Goal: Information Seeking & Learning: Check status

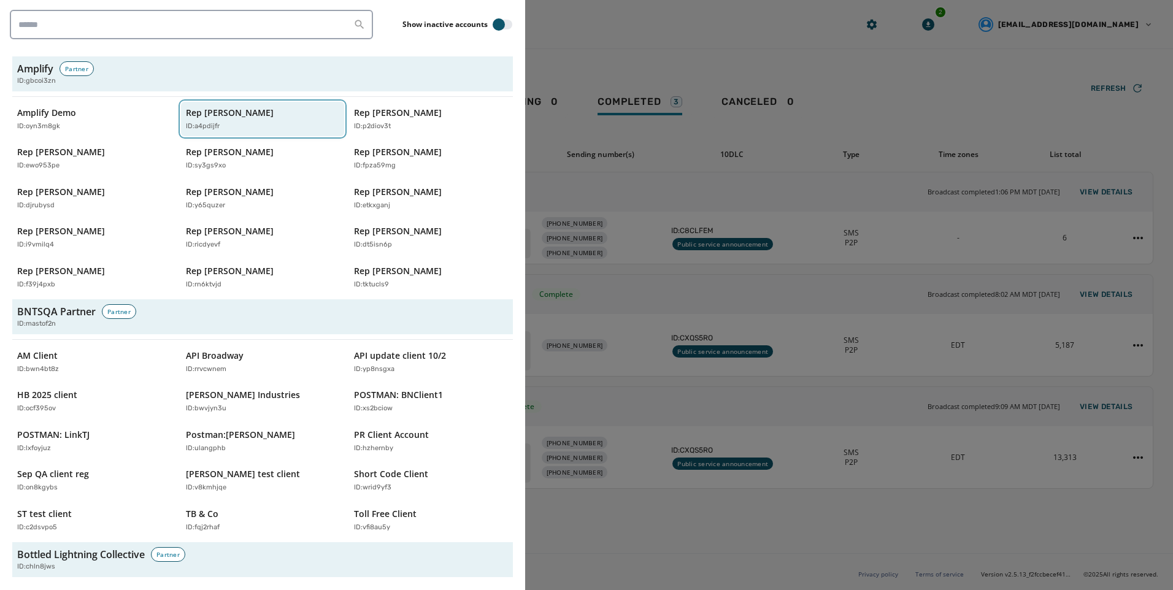
click at [217, 107] on p "Rep [PERSON_NAME]" at bounding box center [230, 113] width 88 height 12
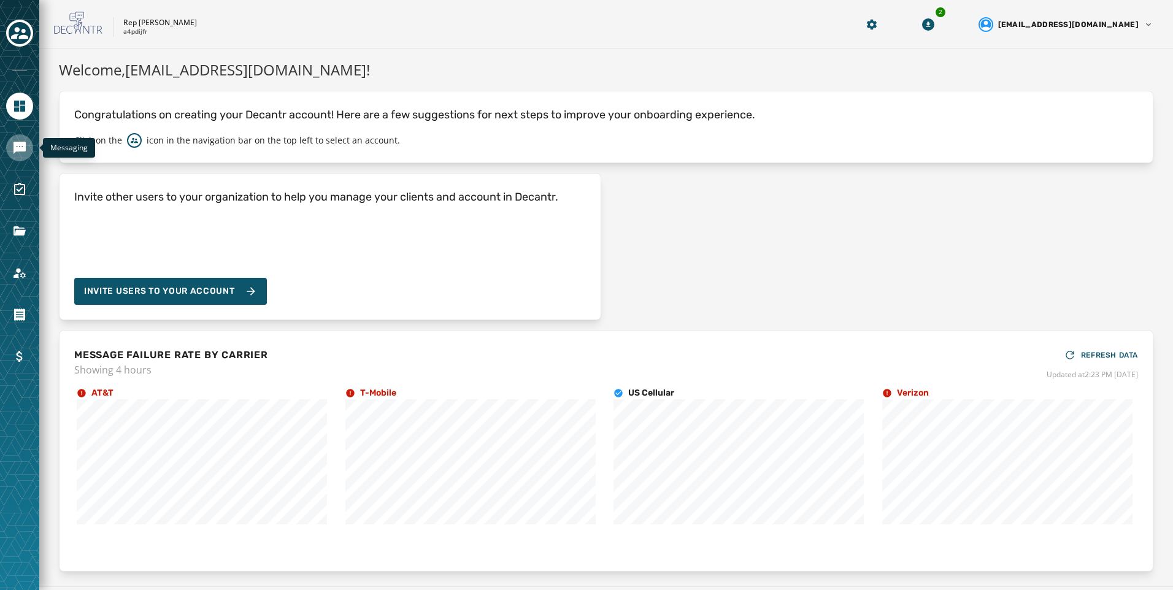
click at [27, 152] on link "Navigate to Messaging" at bounding box center [19, 147] width 27 height 27
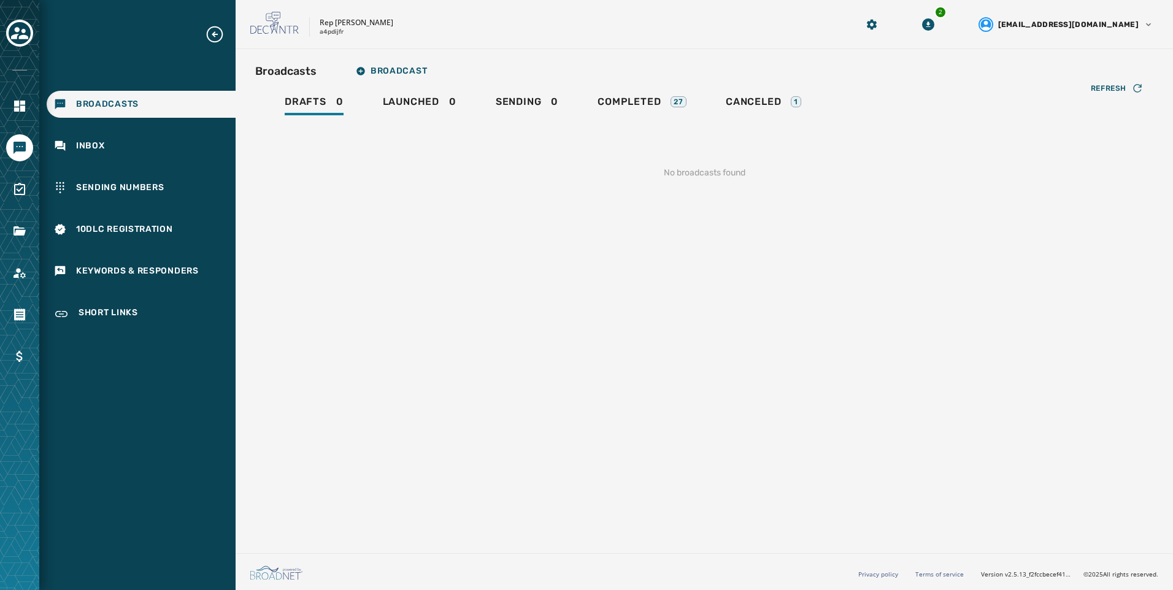
click at [656, 88] on div "Broadcasts Broadcast Drafts 0 Launched 0 Sending 0 Completed 27 Canceled 1 Refr…" at bounding box center [704, 129] width 898 height 140
click at [651, 100] on span "Completed" at bounding box center [628, 102] width 63 height 12
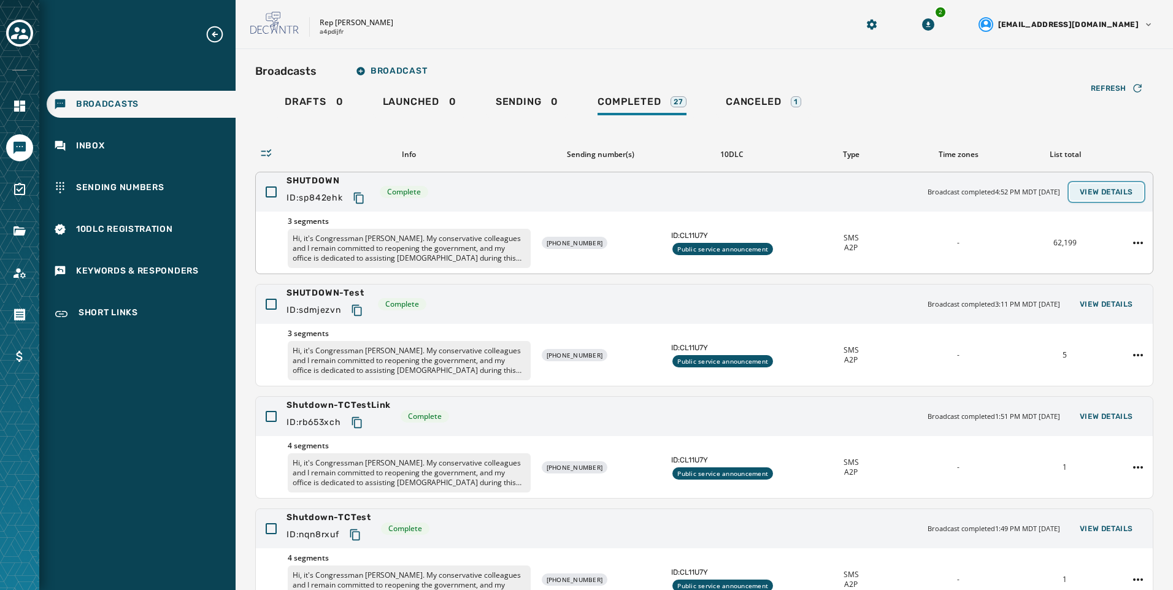
click at [1102, 196] on span "View Details" at bounding box center [1106, 192] width 53 height 10
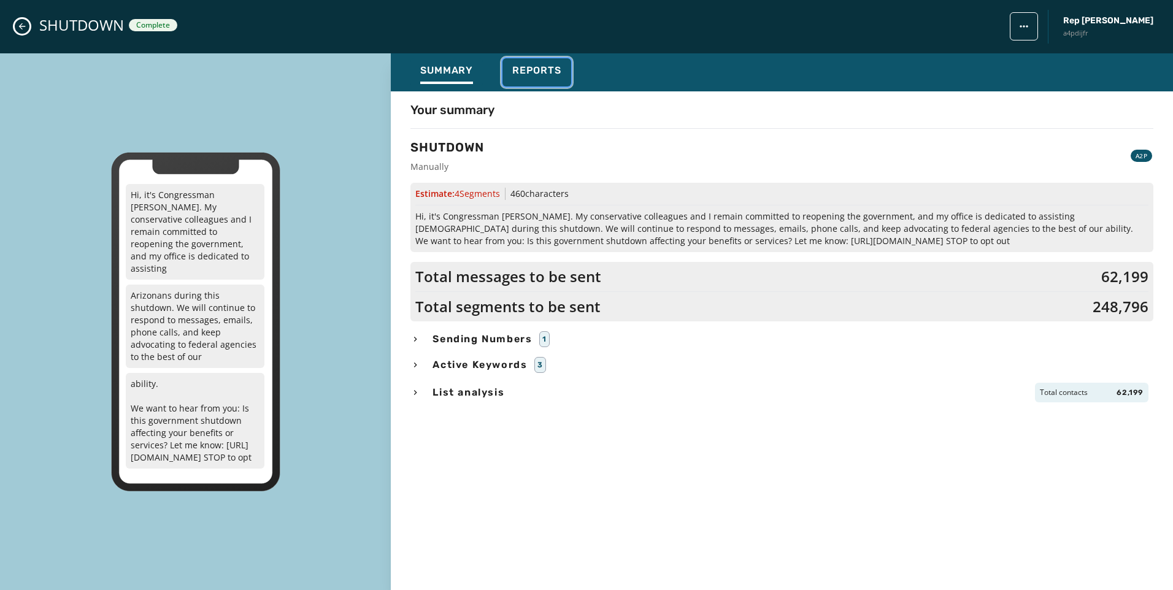
click at [544, 79] on div "Reports" at bounding box center [536, 74] width 49 height 20
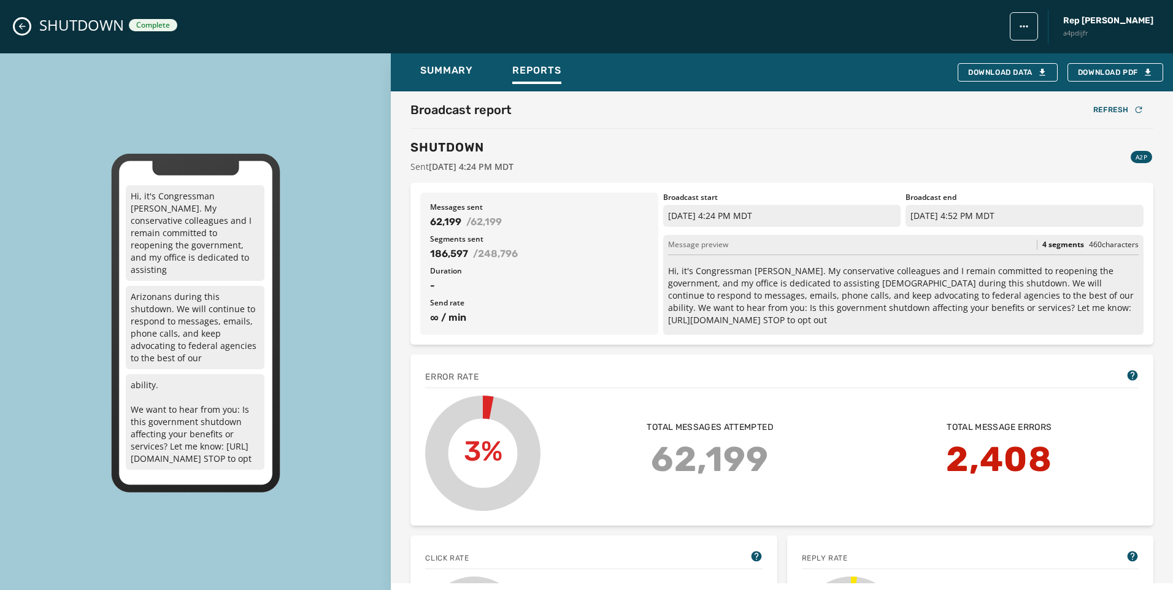
click at [21, 25] on icon "Close admin drawer" at bounding box center [22, 26] width 7 height 7
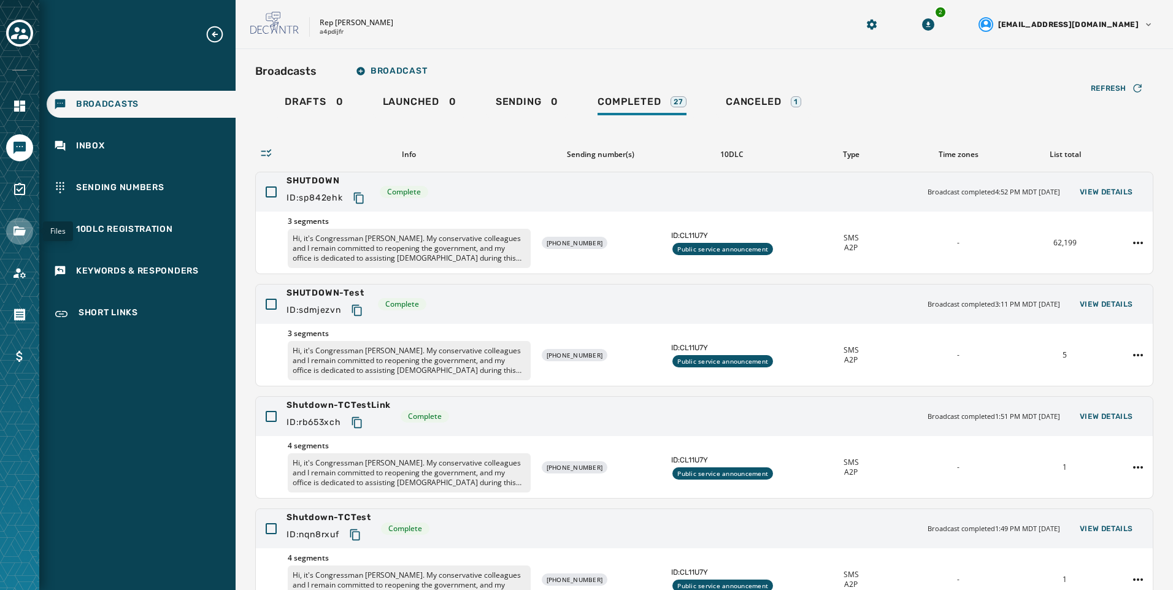
click at [29, 239] on link "Navigate to Files" at bounding box center [19, 231] width 27 height 27
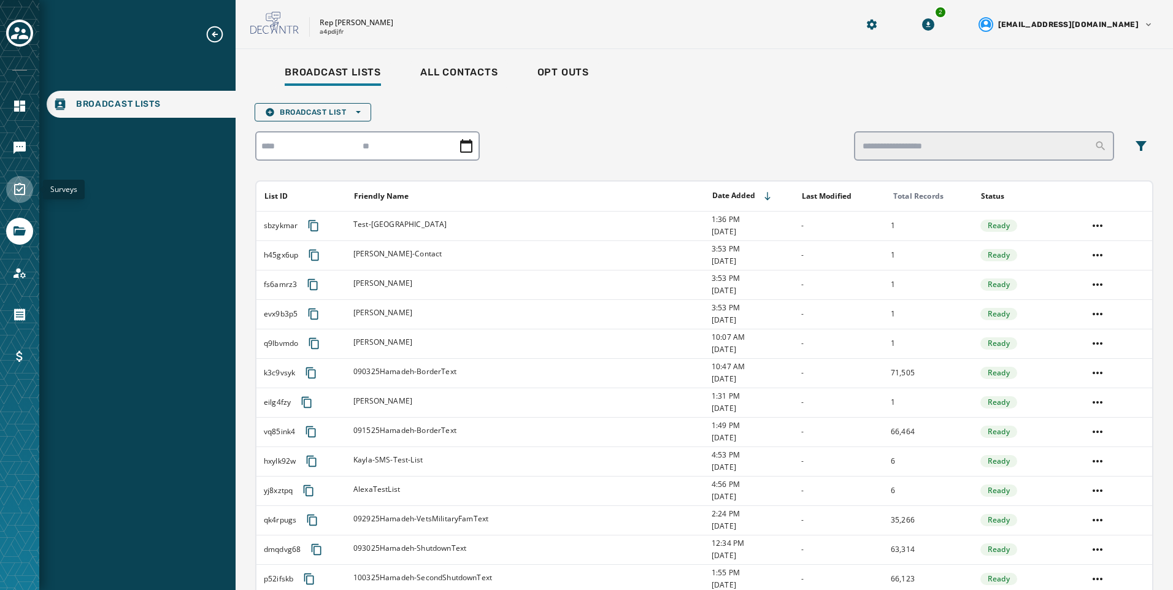
click at [26, 194] on icon "Navigate to Surveys" at bounding box center [19, 189] width 15 height 15
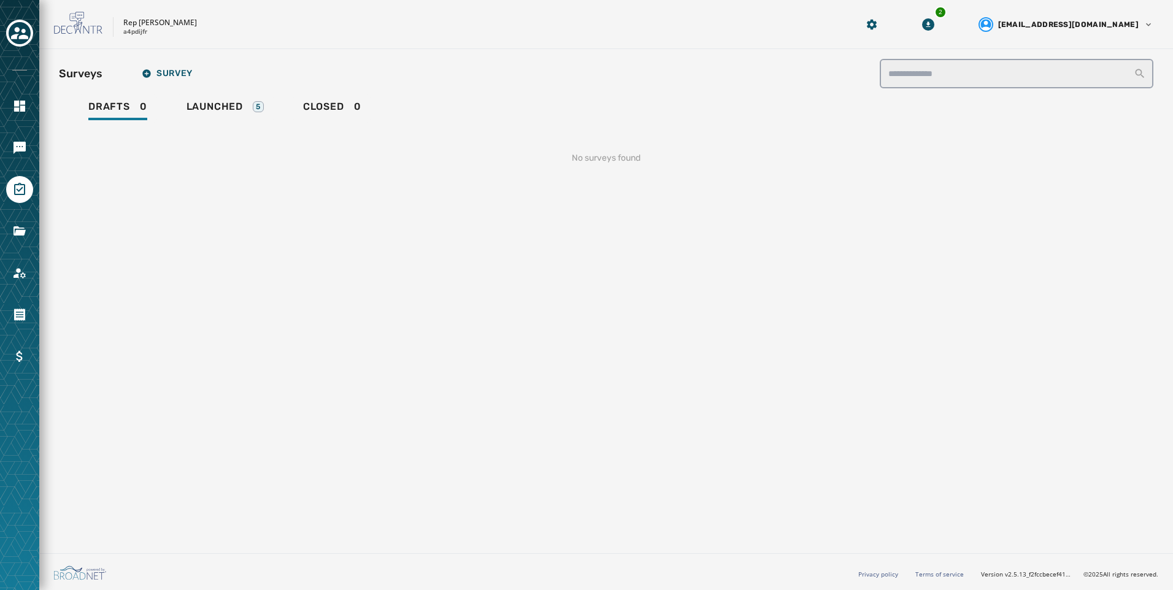
click at [251, 131] on div "No surveys found" at bounding box center [606, 153] width 1094 height 61
click at [253, 114] on div "Launched 5" at bounding box center [224, 111] width 77 height 20
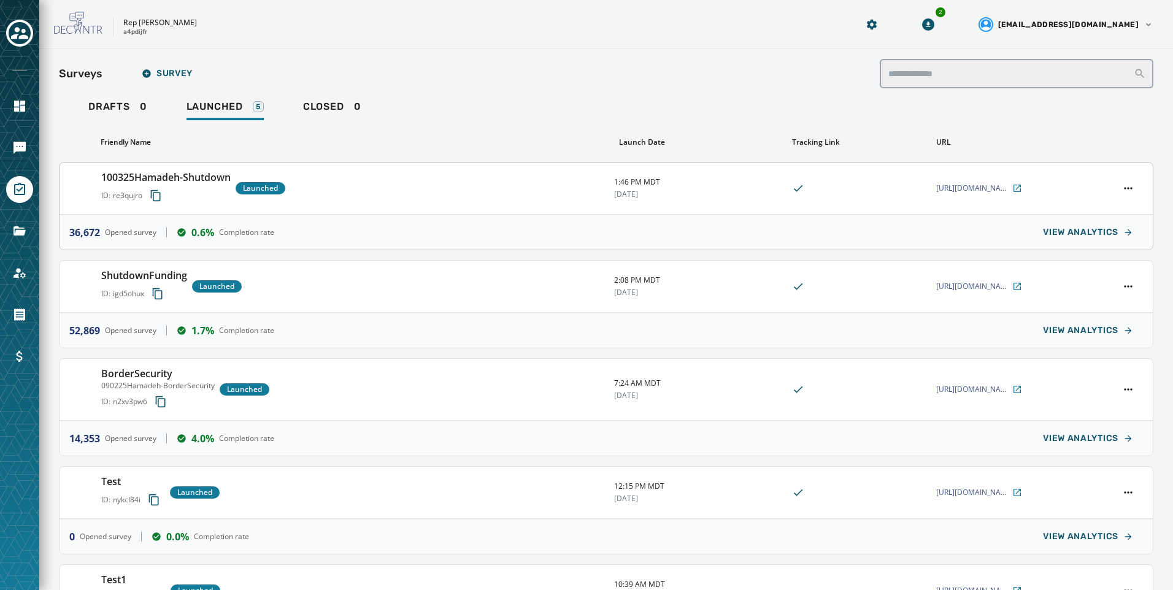
click at [491, 194] on div "100325Hamadeh-Shutdown ID: re3qujro Launched" at bounding box center [352, 188] width 503 height 37
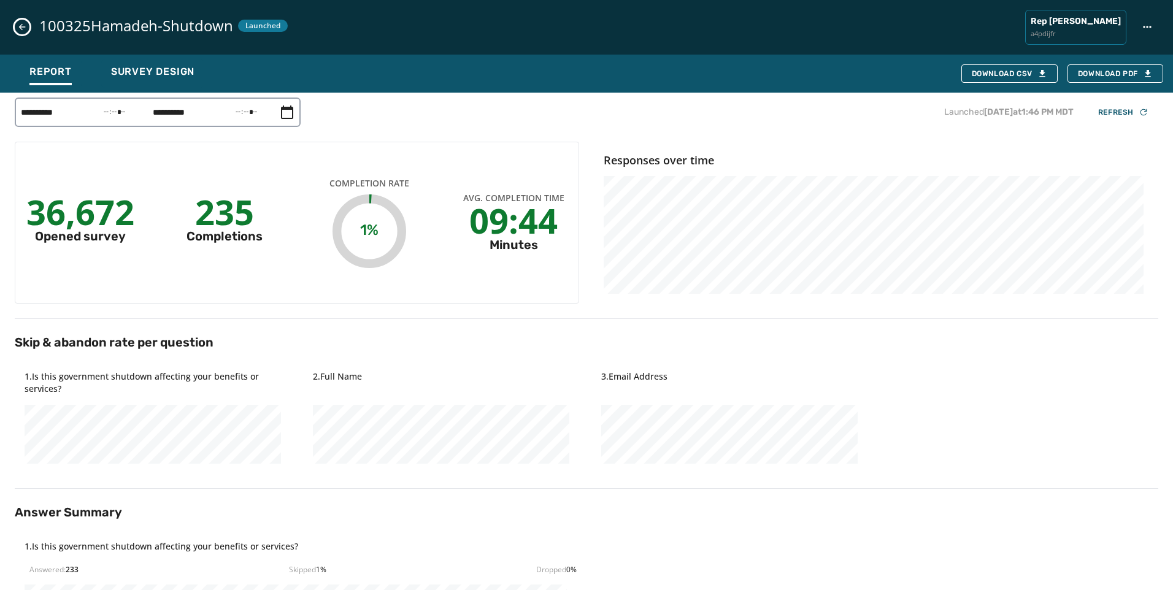
click at [13, 29] on div "100325Hamadeh-Shutdown Launched Rep [PERSON_NAME] a4pdijfr" at bounding box center [586, 27] width 1173 height 55
click at [18, 29] on icon "Close survey details drawer" at bounding box center [22, 27] width 10 height 10
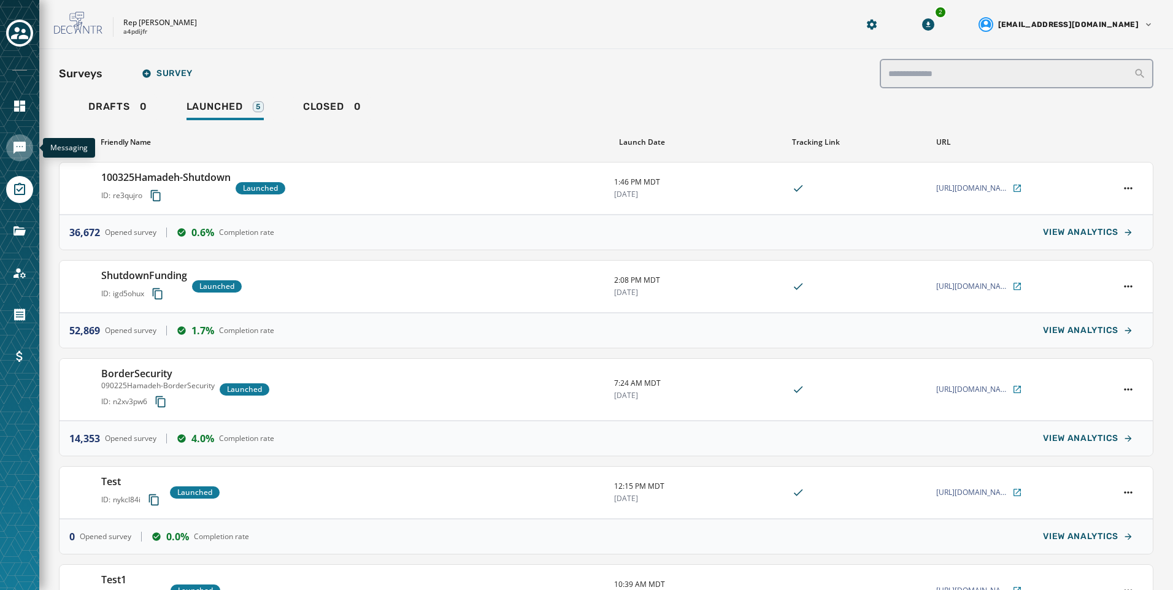
click at [7, 142] on link "Navigate to Messaging" at bounding box center [19, 147] width 27 height 27
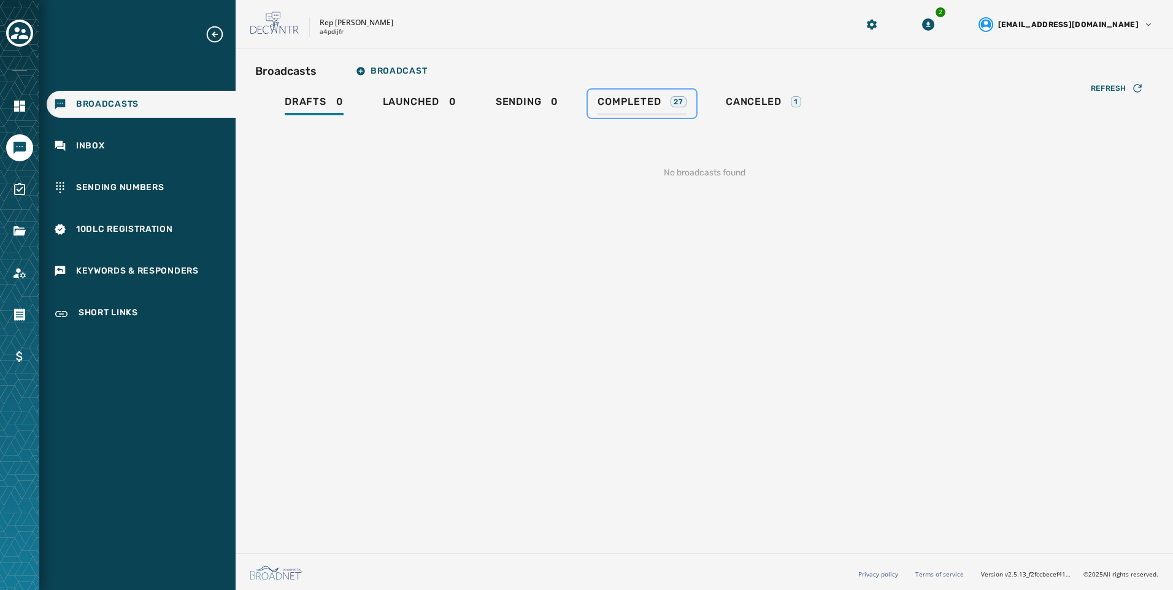
click at [650, 106] on span "Completed" at bounding box center [628, 102] width 63 height 12
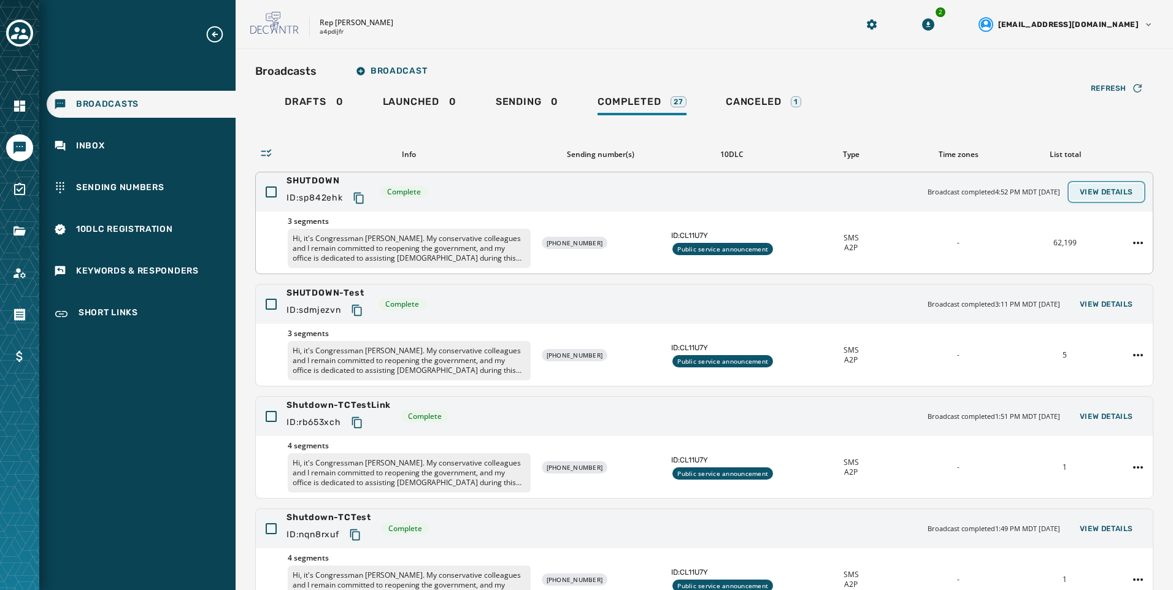
click at [1089, 193] on span "View Details" at bounding box center [1106, 192] width 53 height 10
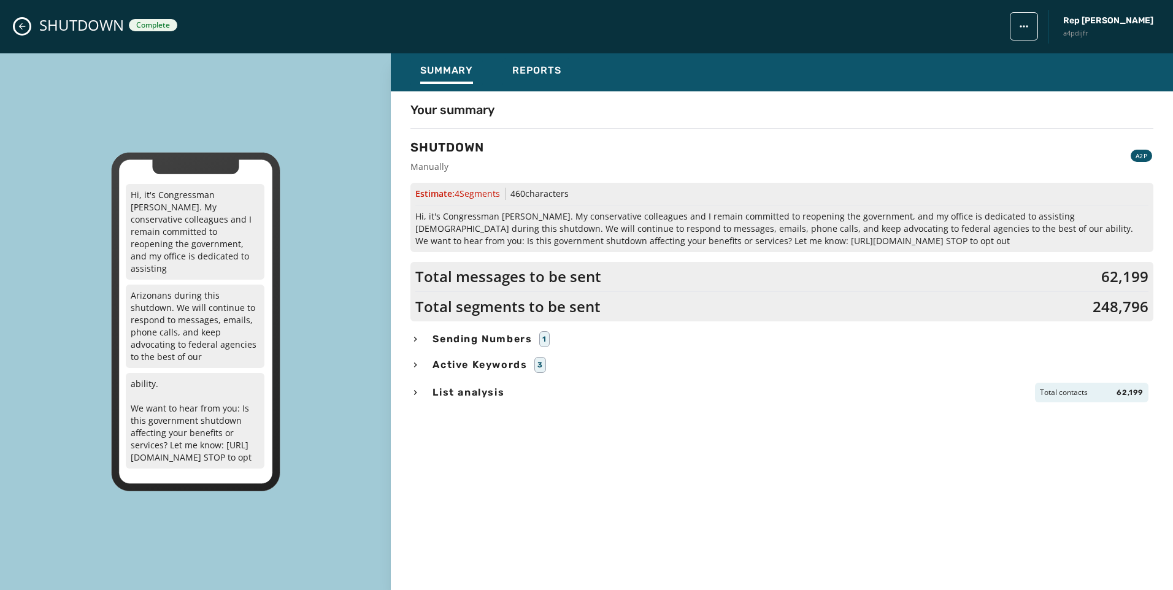
click at [554, 97] on div "Your summary SHUTDOWN Manually A2P Estimate: 4 Segment s 460 characters Hi, it'…" at bounding box center [782, 332] width 782 height 482
click at [553, 76] on span "Reports" at bounding box center [536, 70] width 49 height 12
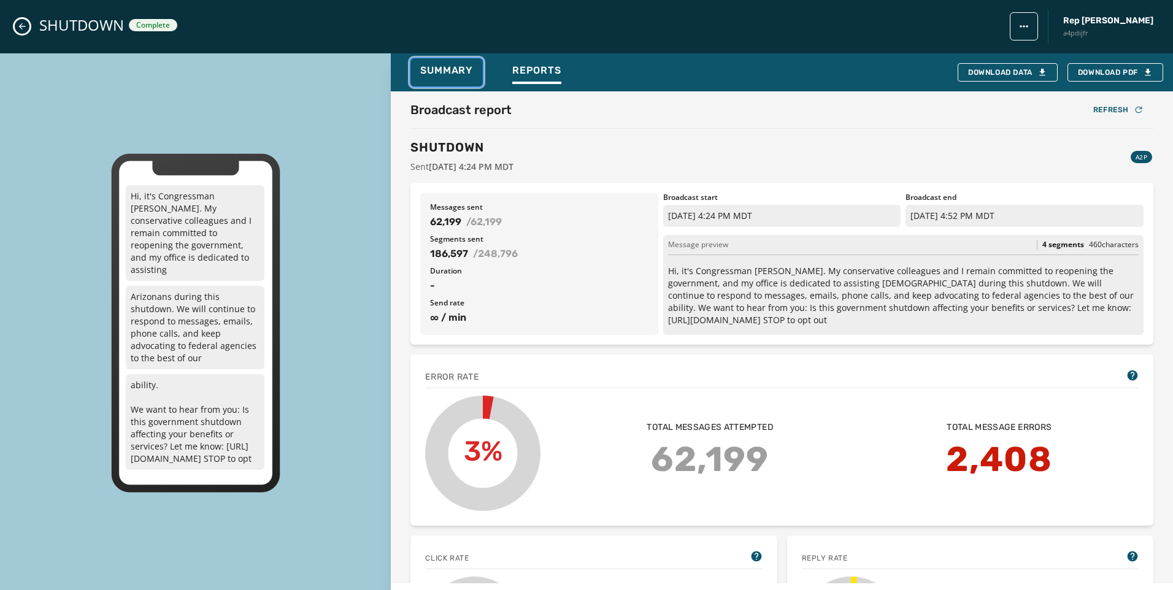
click at [440, 75] on span "Summary" at bounding box center [446, 70] width 53 height 12
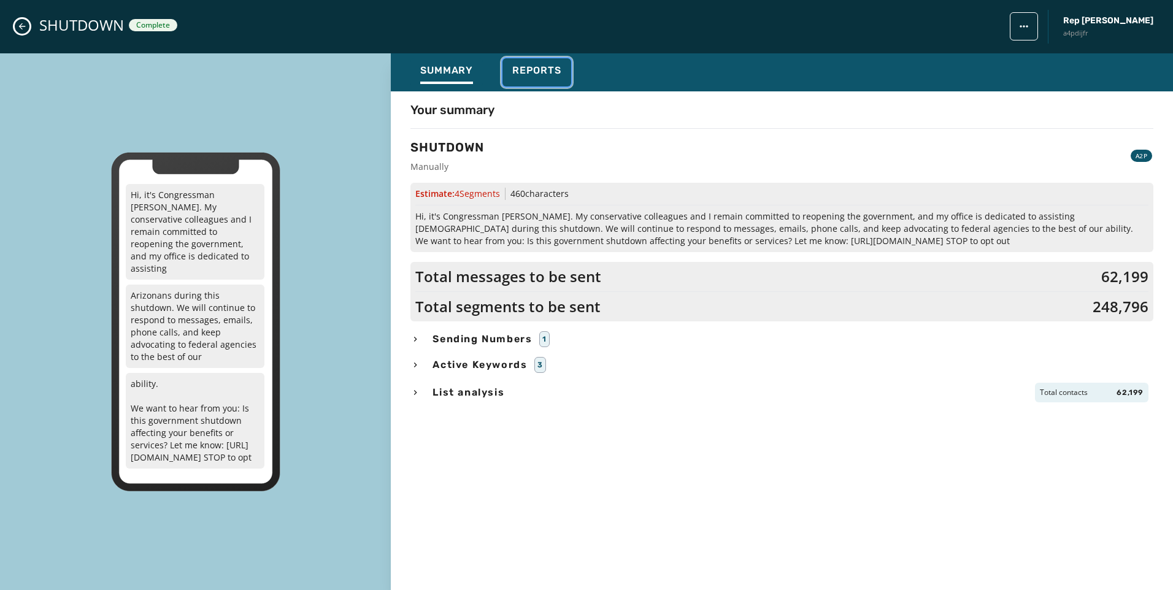
click at [553, 75] on span "Reports" at bounding box center [536, 70] width 49 height 12
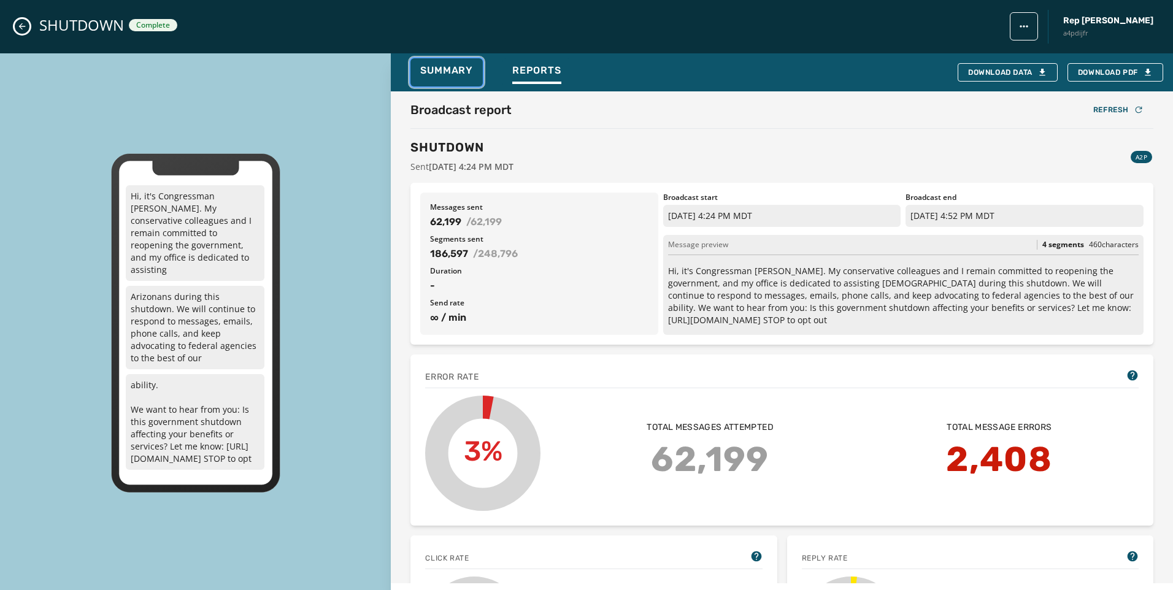
click at [454, 69] on span "Summary" at bounding box center [446, 70] width 53 height 12
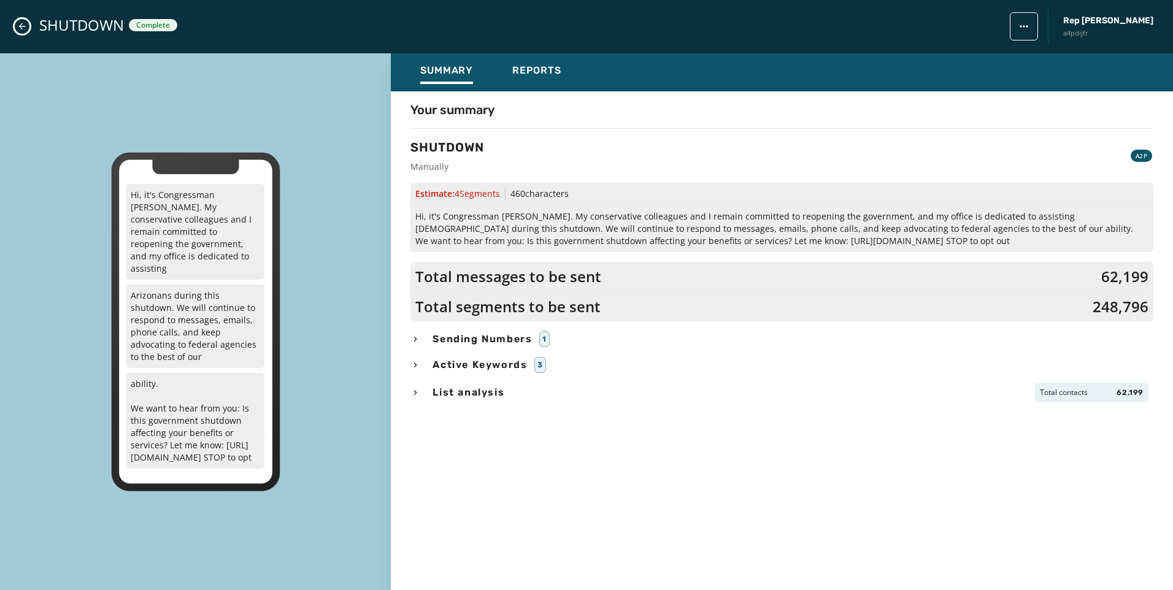
click at [21, 21] on icon "Close admin drawer" at bounding box center [22, 26] width 10 height 10
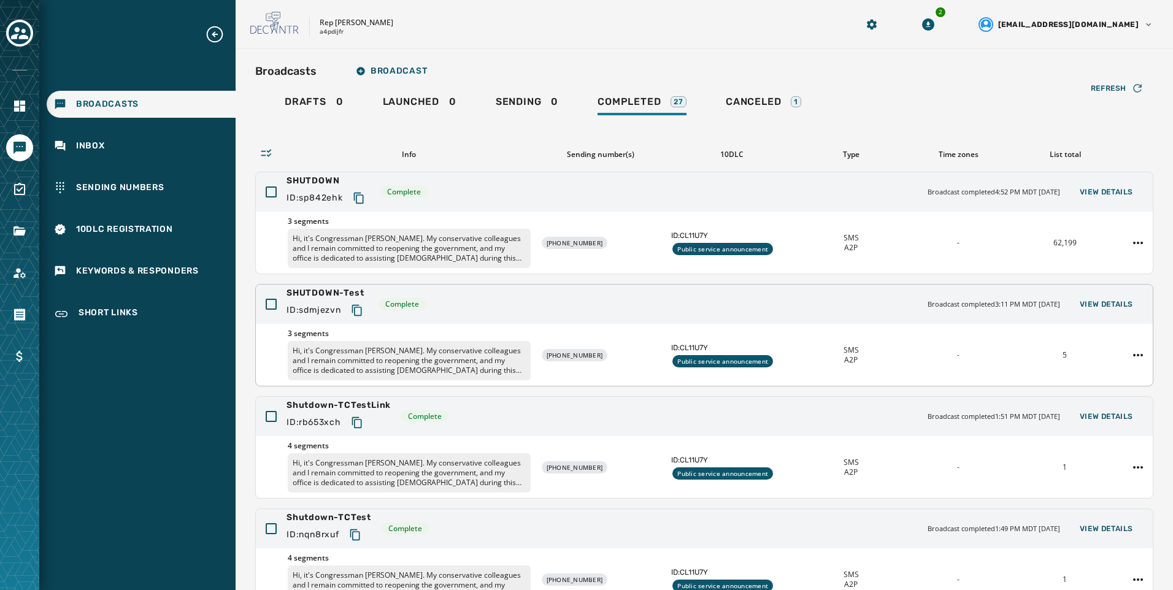
click at [417, 317] on div "SHUTDOWN-Test ID: sdmjezvn Complete Broadcast completed 3:11 PM MDT [DATE] View…" at bounding box center [704, 304] width 897 height 39
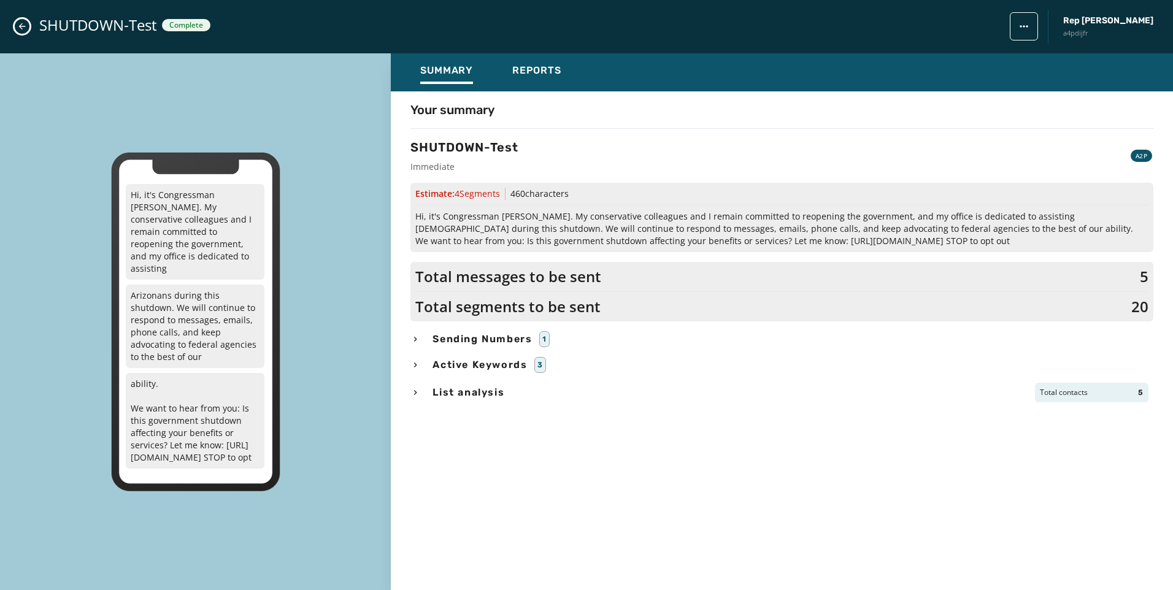
click at [23, 23] on icon "Close admin drawer" at bounding box center [22, 26] width 10 height 10
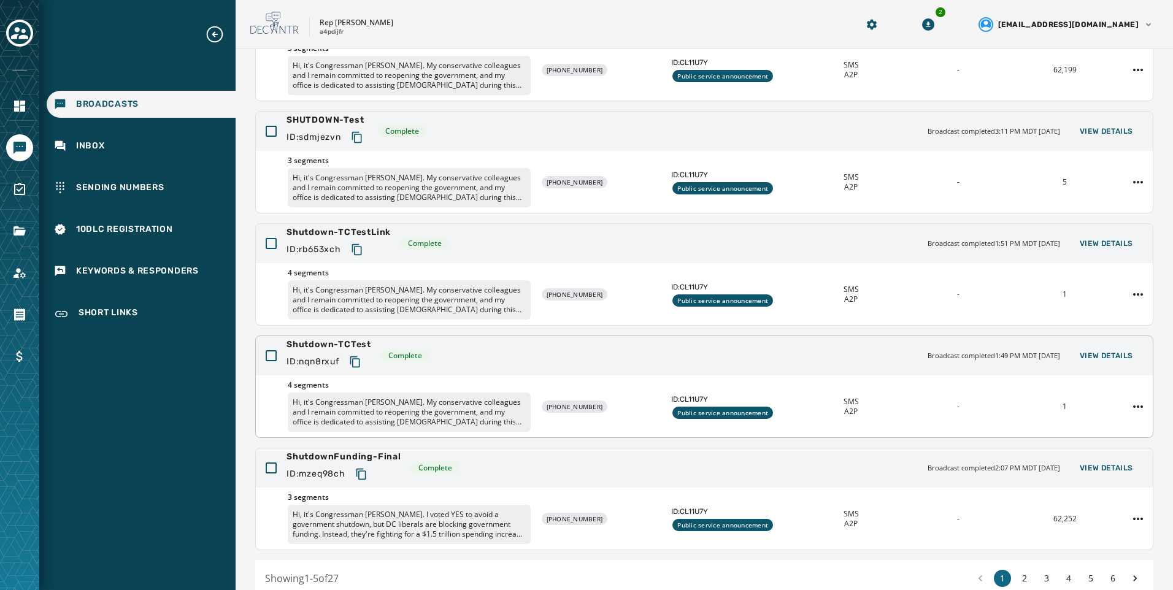
scroll to position [231, 0]
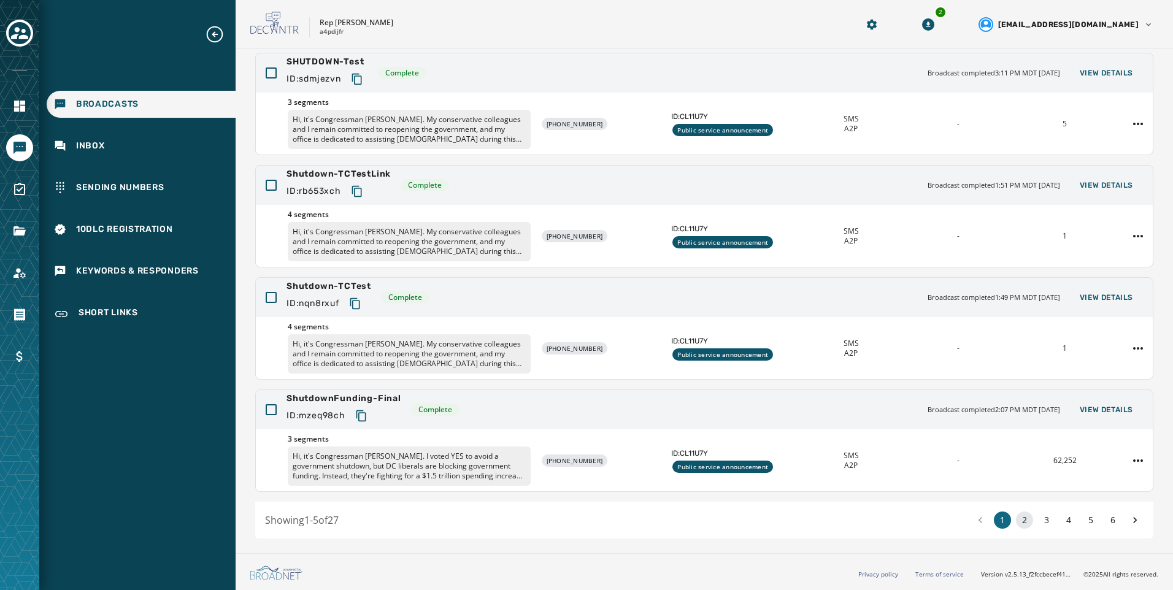
click at [1016, 518] on button "2" at bounding box center [1024, 520] width 17 height 17
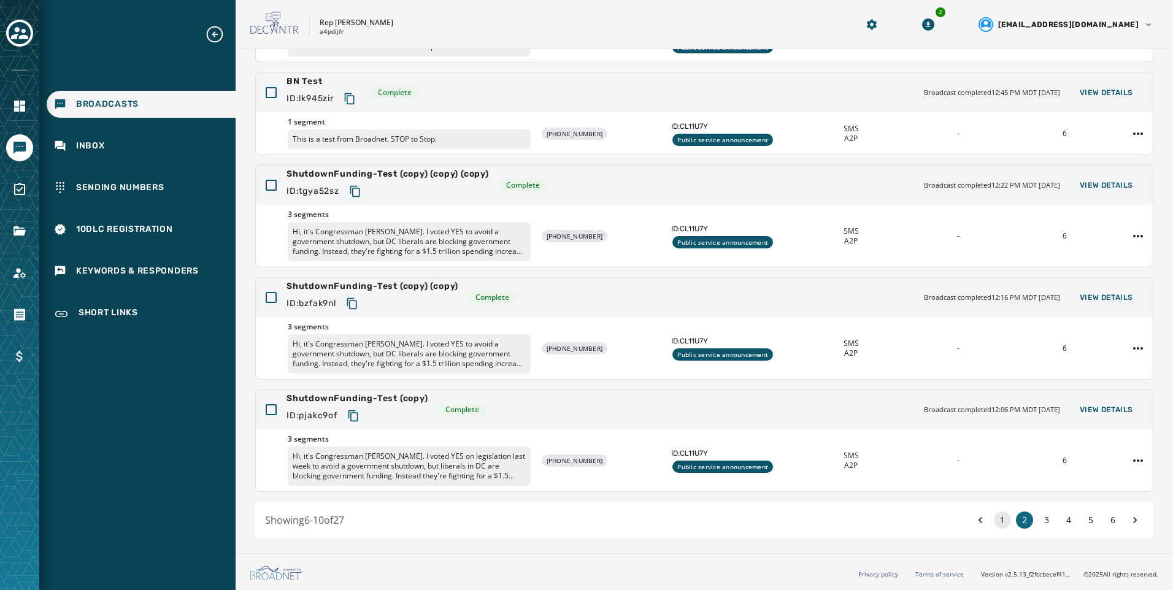
click at [994, 520] on button "1" at bounding box center [1002, 520] width 17 height 17
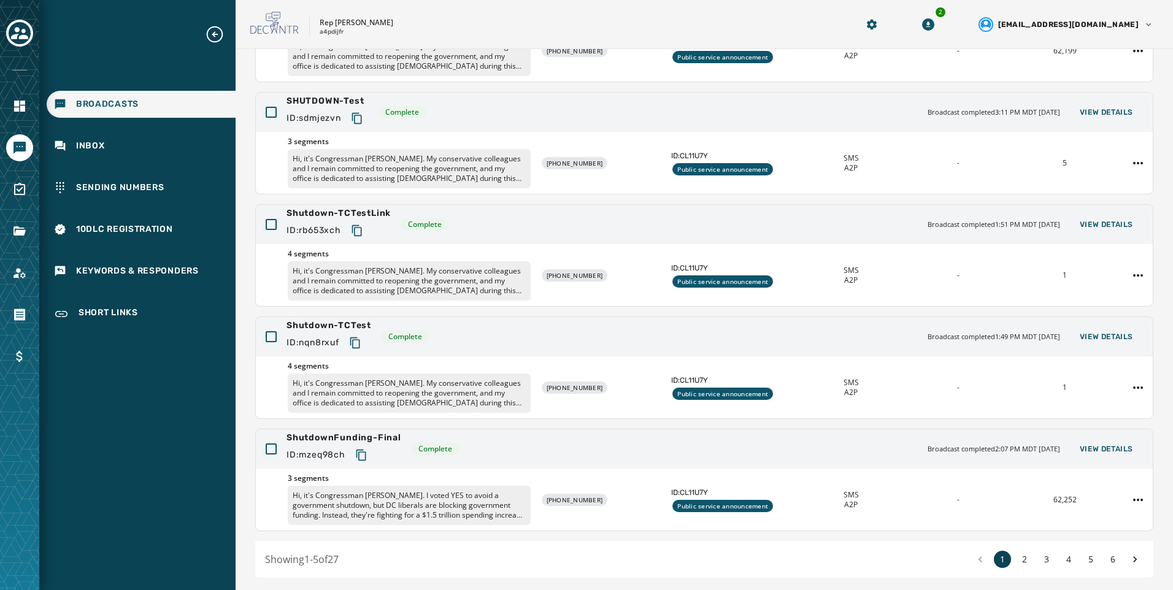
scroll to position [231, 0]
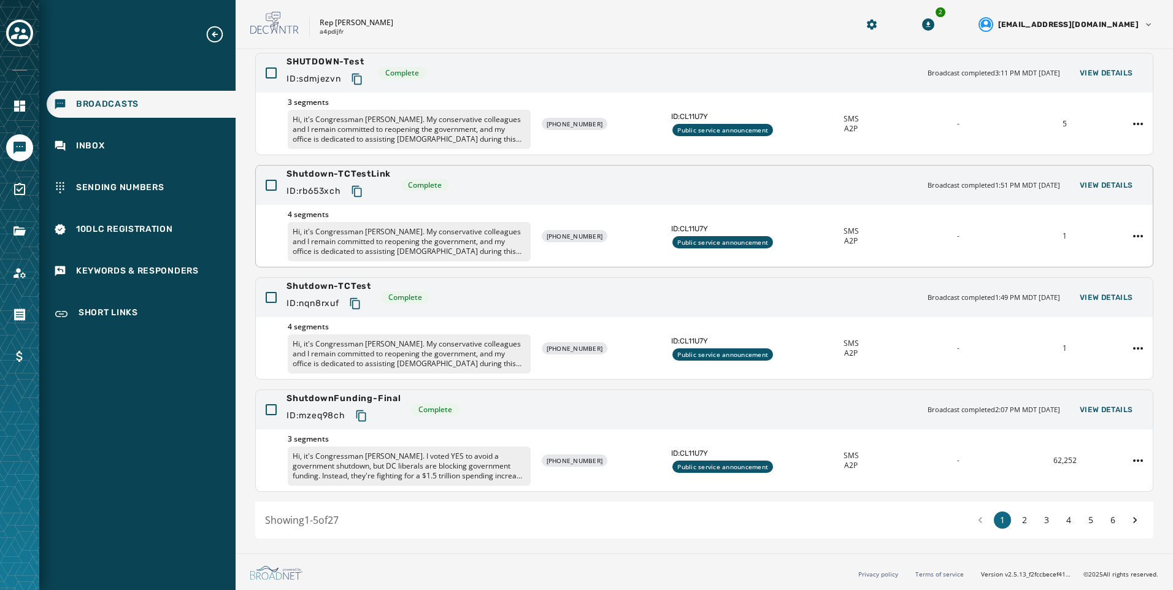
click at [326, 228] on p "Hi, it's Congressman [PERSON_NAME]. My conservative colleagues and I remain com…" at bounding box center [409, 241] width 243 height 39
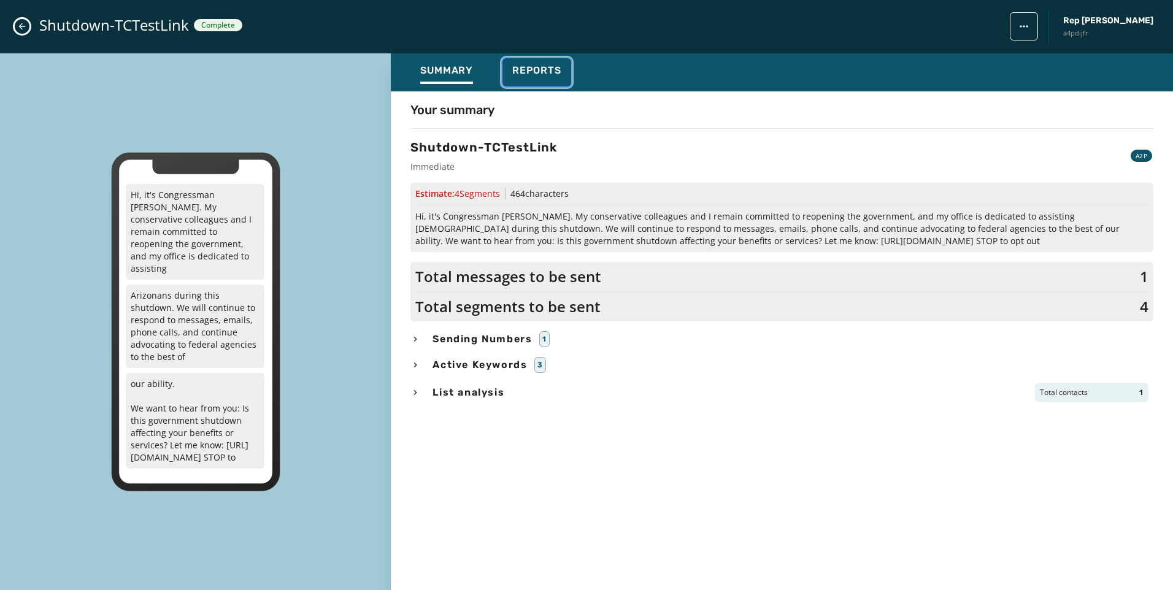
click at [534, 71] on span "Reports" at bounding box center [536, 70] width 49 height 12
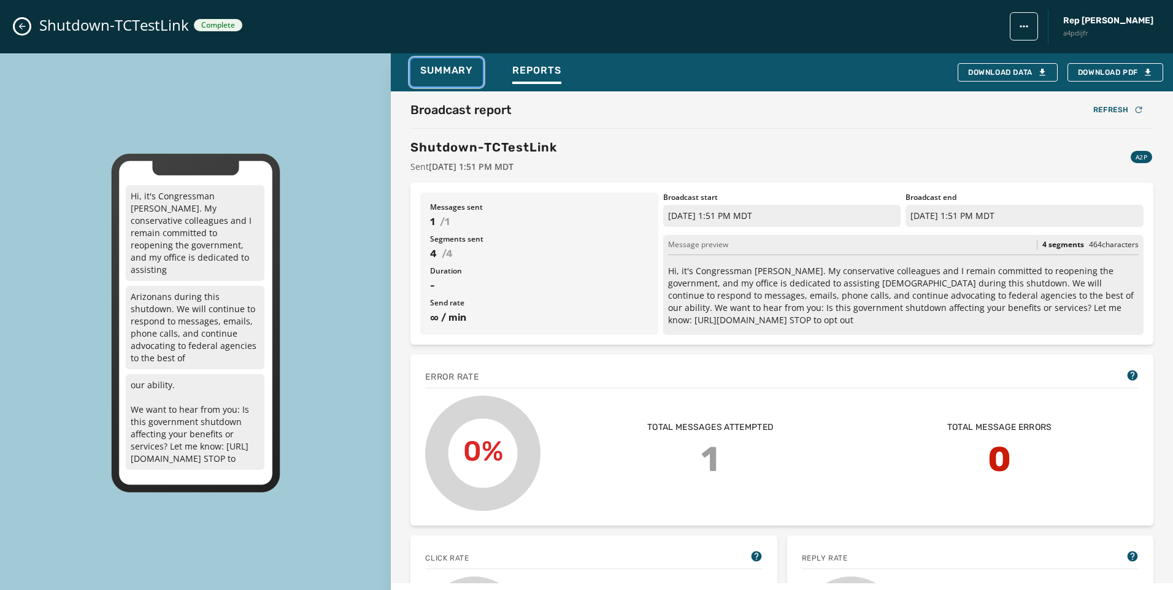
click at [468, 67] on span "Summary" at bounding box center [446, 70] width 53 height 12
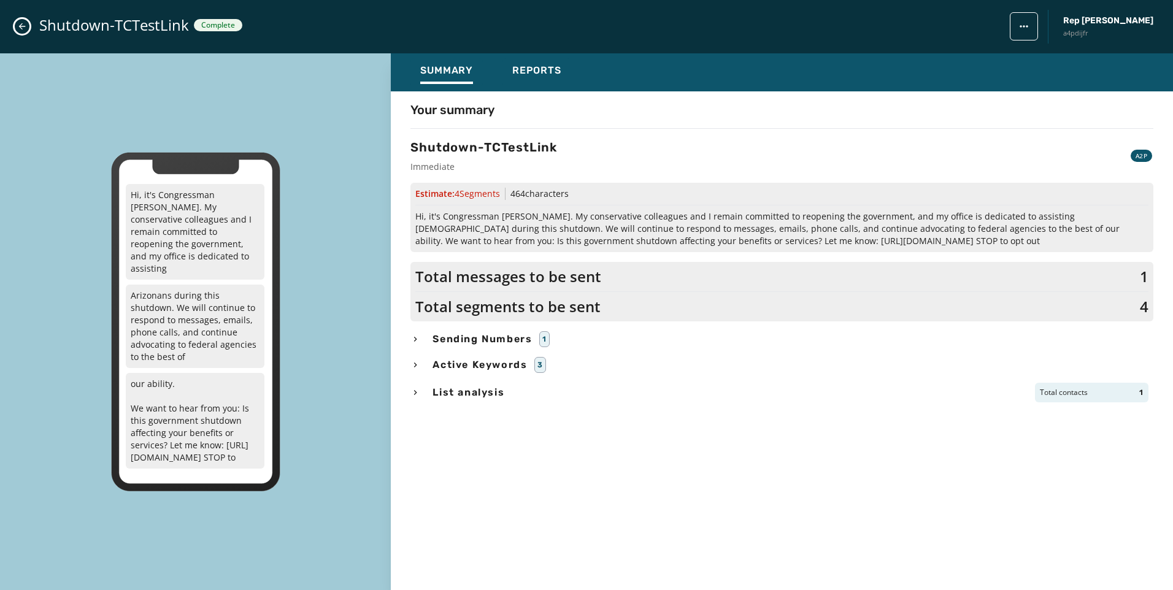
click at [29, 28] on button "Close admin drawer" at bounding box center [22, 26] width 15 height 15
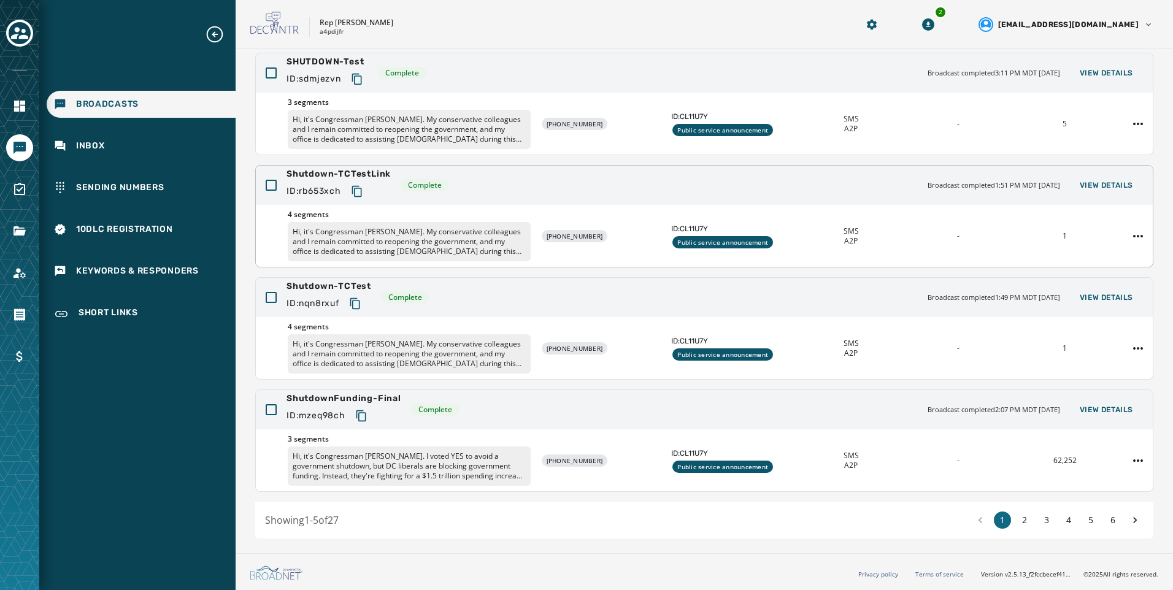
click at [455, 229] on p "Hi, it's Congressman [PERSON_NAME]. My conservative colleagues and I remain com…" at bounding box center [409, 241] width 243 height 39
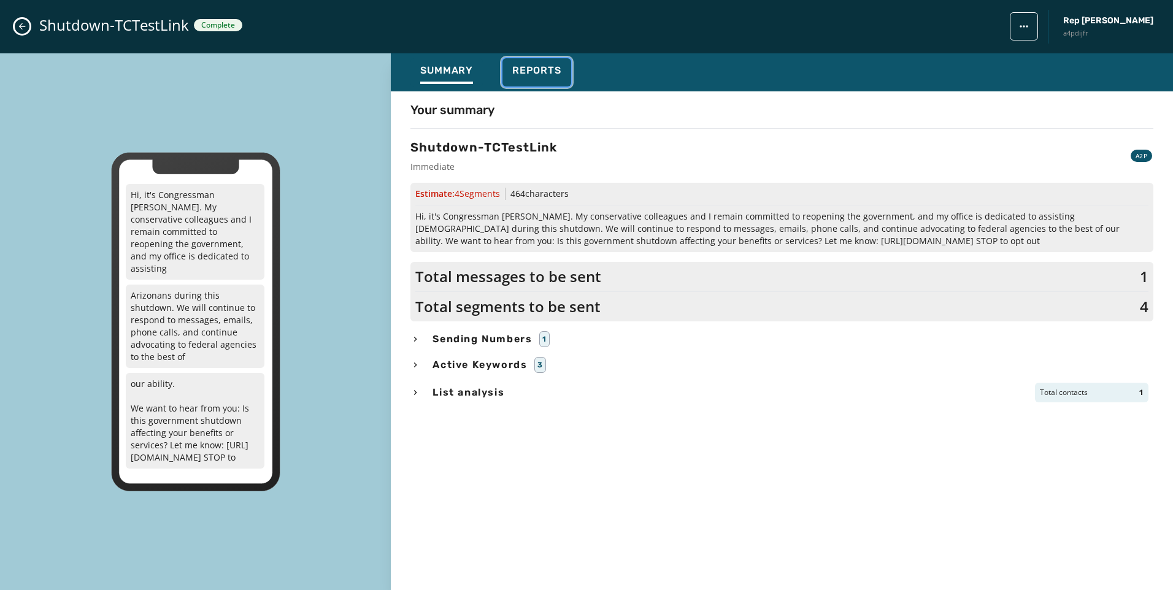
click at [543, 77] on div "Reports" at bounding box center [536, 74] width 49 height 20
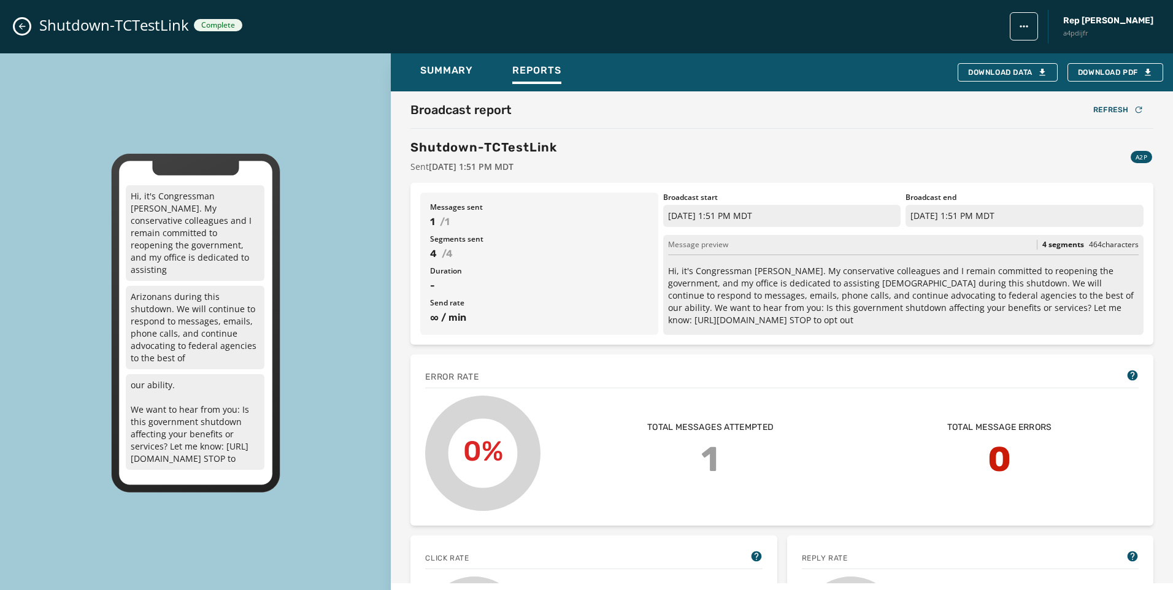
click at [21, 27] on icon "Close admin drawer" at bounding box center [22, 26] width 10 height 10
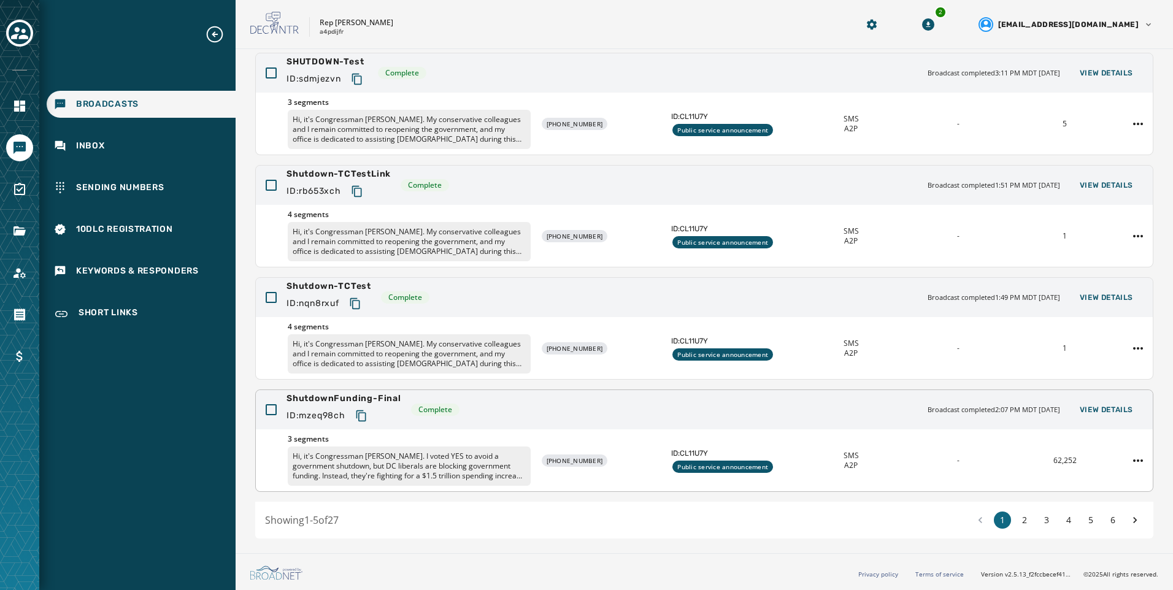
click at [390, 450] on p "Hi, it's Congressman [PERSON_NAME]. I voted YES to avoid a government shutdown,…" at bounding box center [409, 466] width 243 height 39
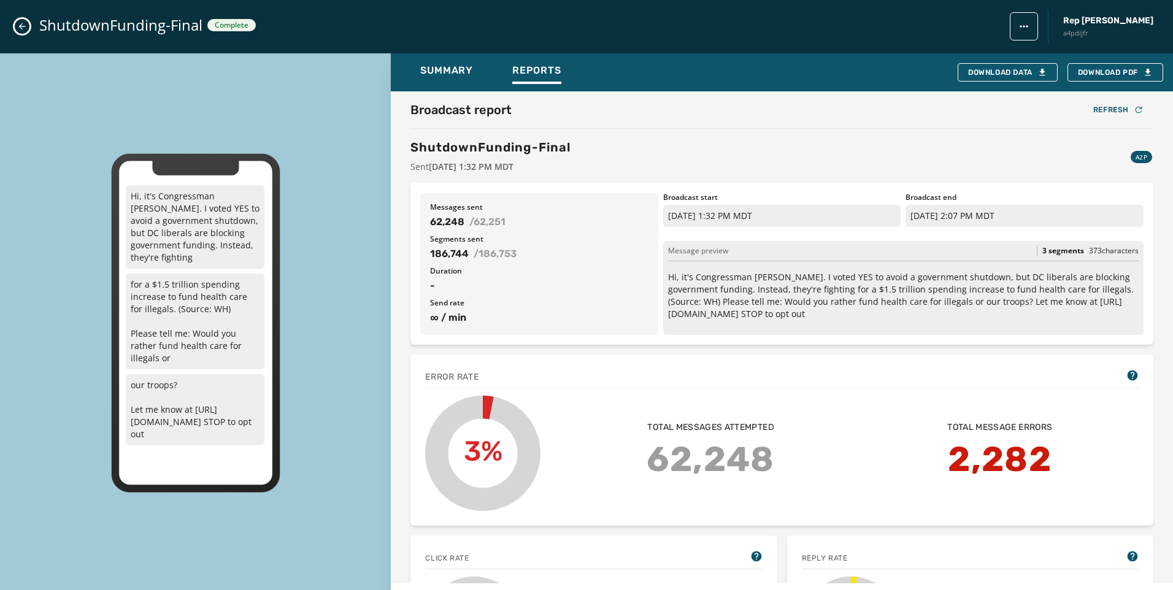
click at [26, 23] on icon "Close admin drawer" at bounding box center [22, 26] width 10 height 10
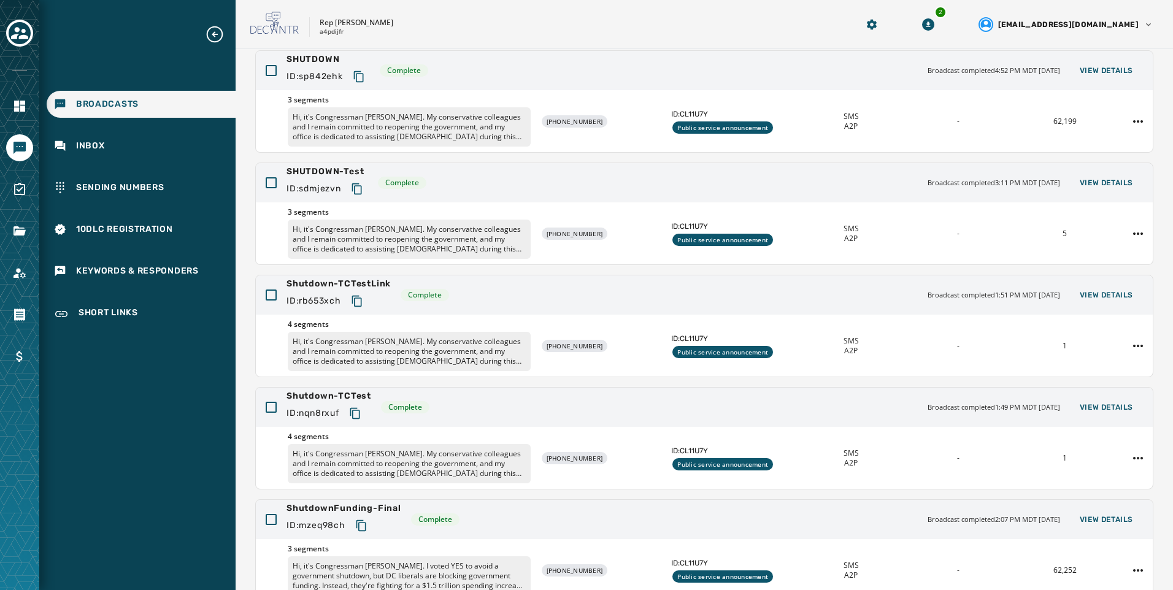
scroll to position [109, 0]
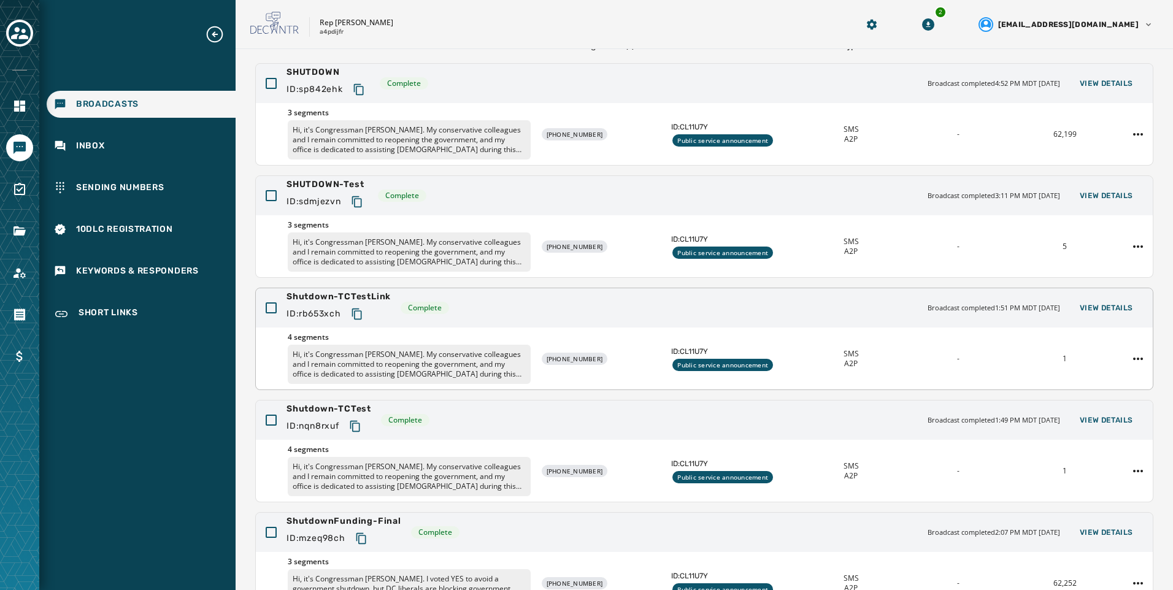
click at [517, 359] on p "Hi, it's Congressman [PERSON_NAME]. My conservative colleagues and I remain com…" at bounding box center [409, 364] width 243 height 39
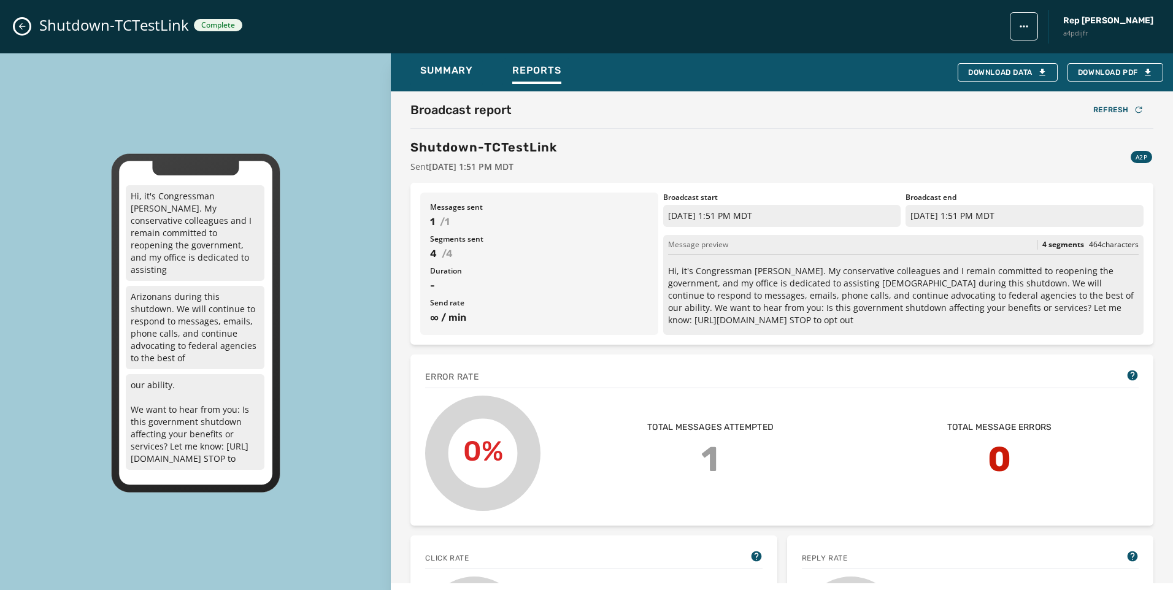
click at [22, 26] on icon "Close admin drawer" at bounding box center [22, 26] width 10 height 10
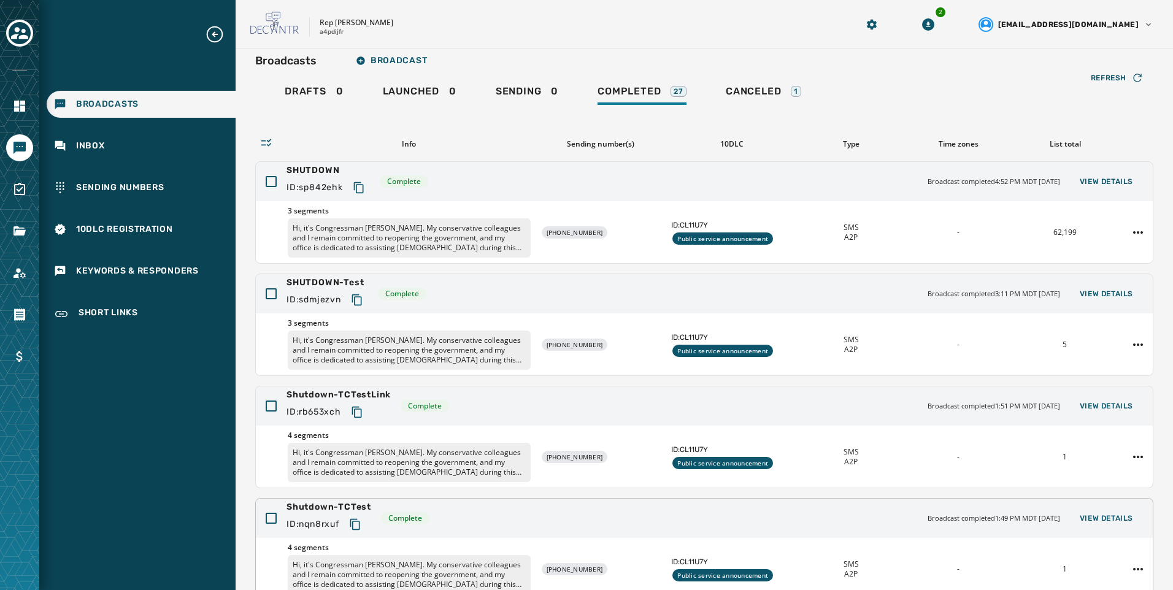
scroll to position [0, 0]
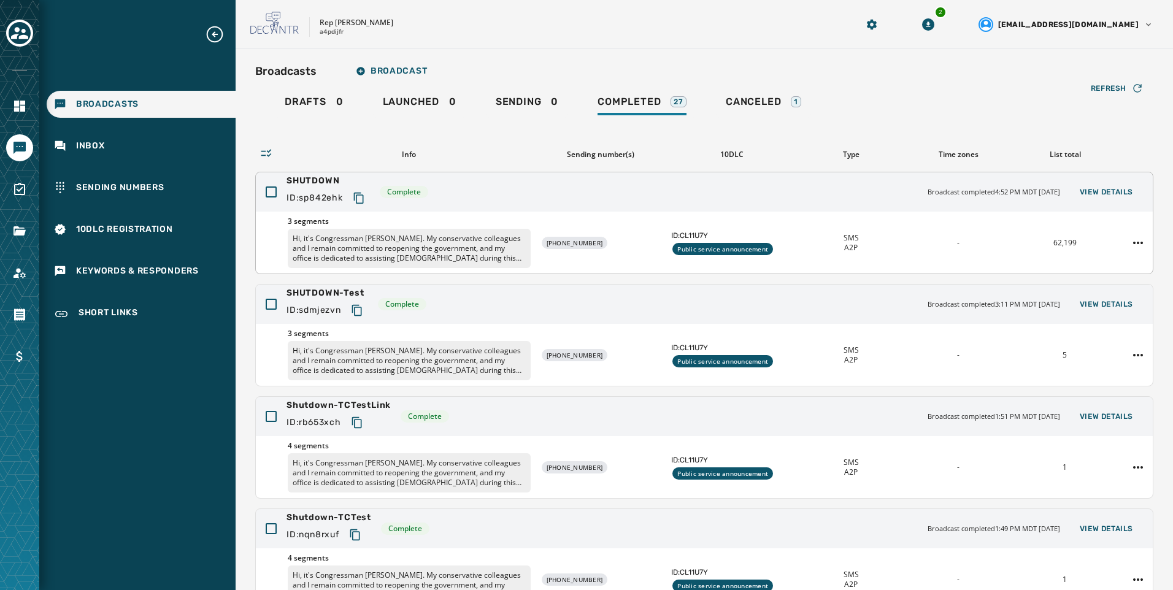
click at [417, 237] on p "Hi, it's Congressman [PERSON_NAME]. My conservative colleagues and I remain com…" at bounding box center [409, 248] width 243 height 39
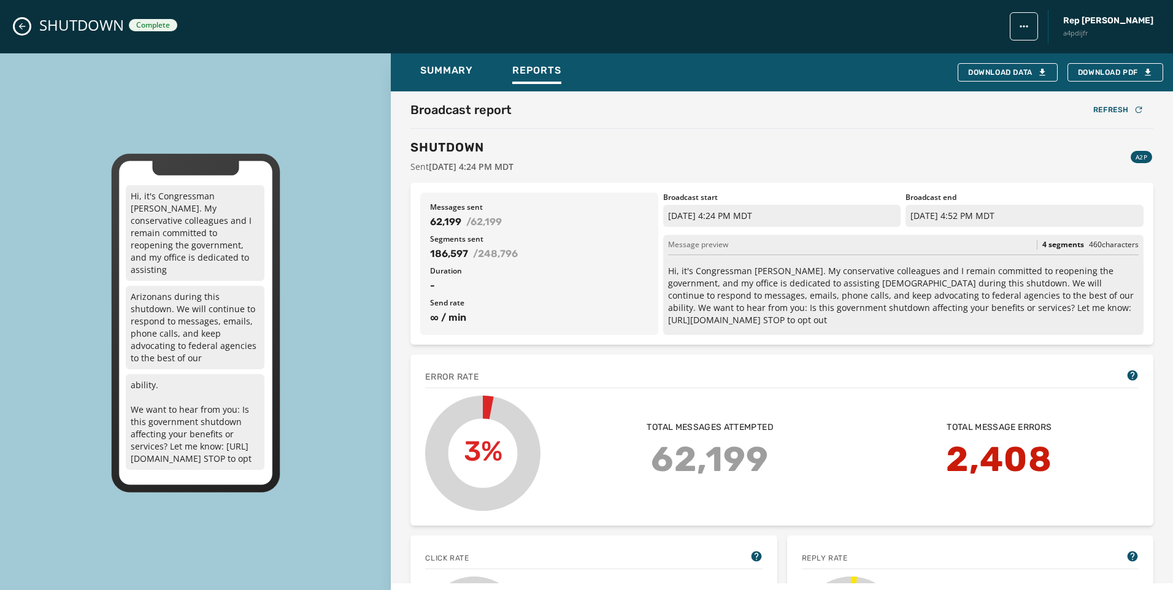
click at [20, 29] on icon "Close admin drawer" at bounding box center [22, 26] width 10 height 10
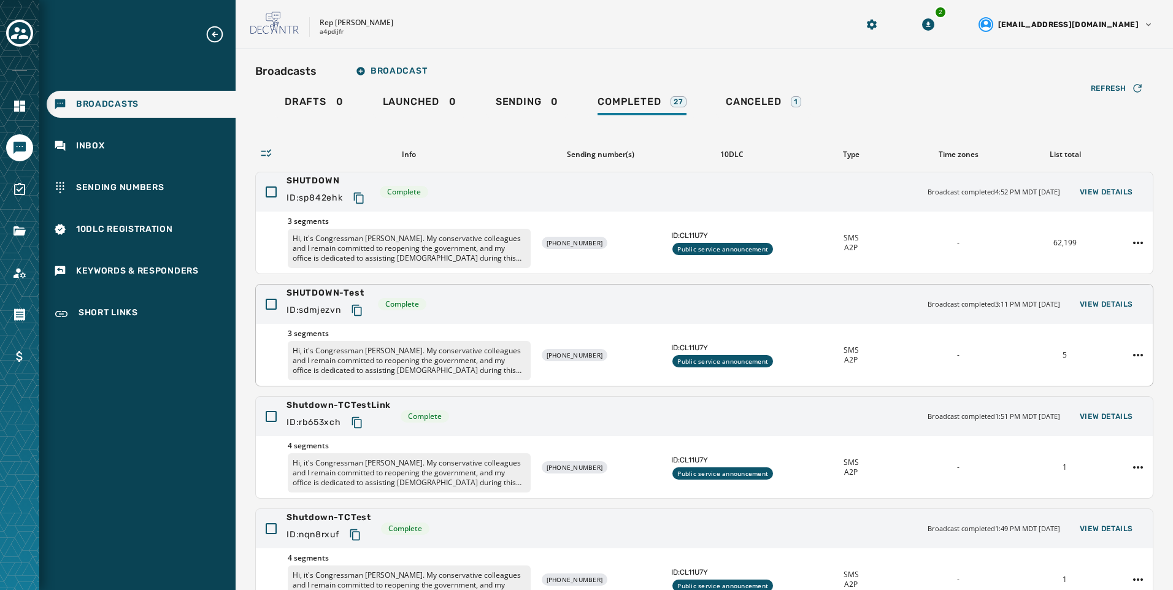
click at [459, 351] on p "Hi, it's Congressman [PERSON_NAME]. My conservative colleagues and I remain com…" at bounding box center [409, 360] width 243 height 39
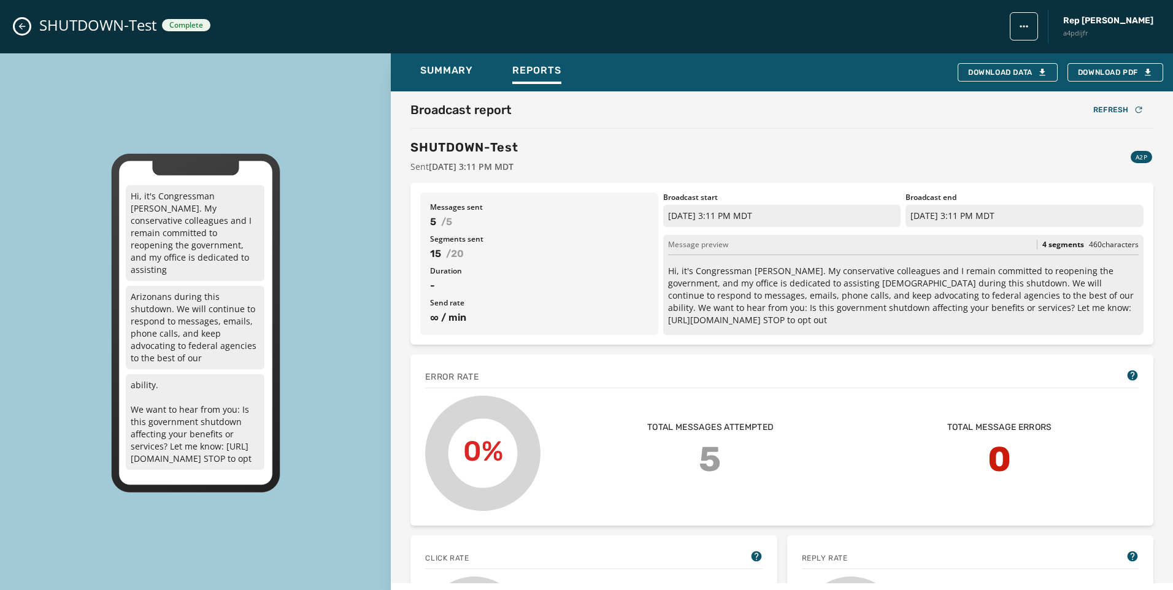
click at [18, 28] on icon "Close admin drawer" at bounding box center [22, 26] width 10 height 10
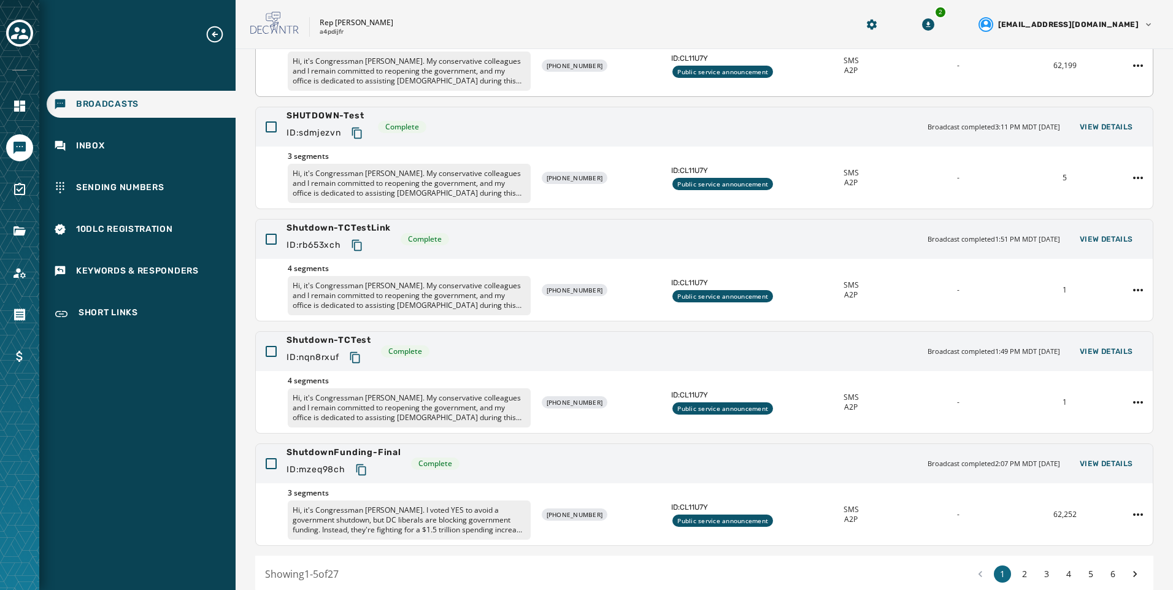
scroll to position [231, 0]
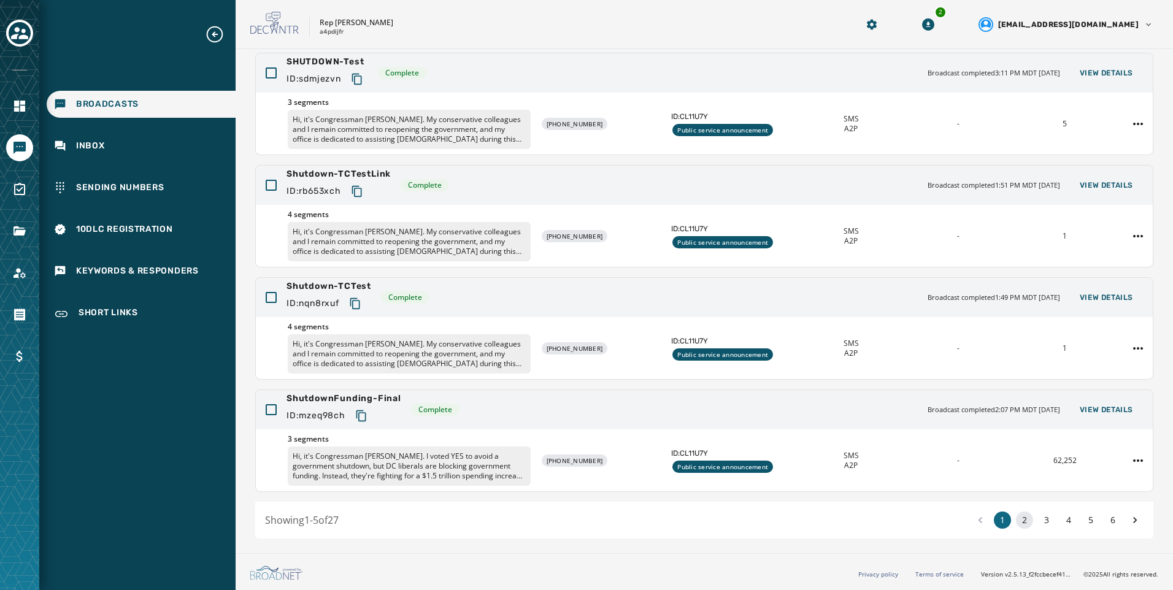
click at [1016, 516] on button "2" at bounding box center [1024, 520] width 17 height 17
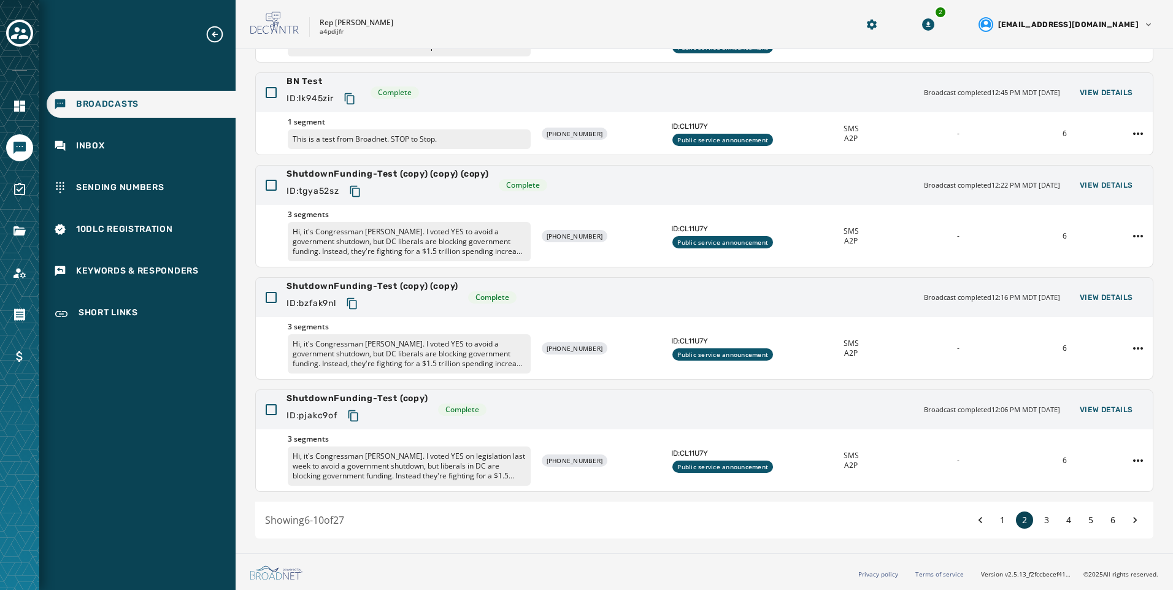
scroll to position [192, 0]
click at [450, 258] on p "Hi, it's Congressman [PERSON_NAME]. I voted YES to avoid a government shutdown,…" at bounding box center [409, 241] width 243 height 39
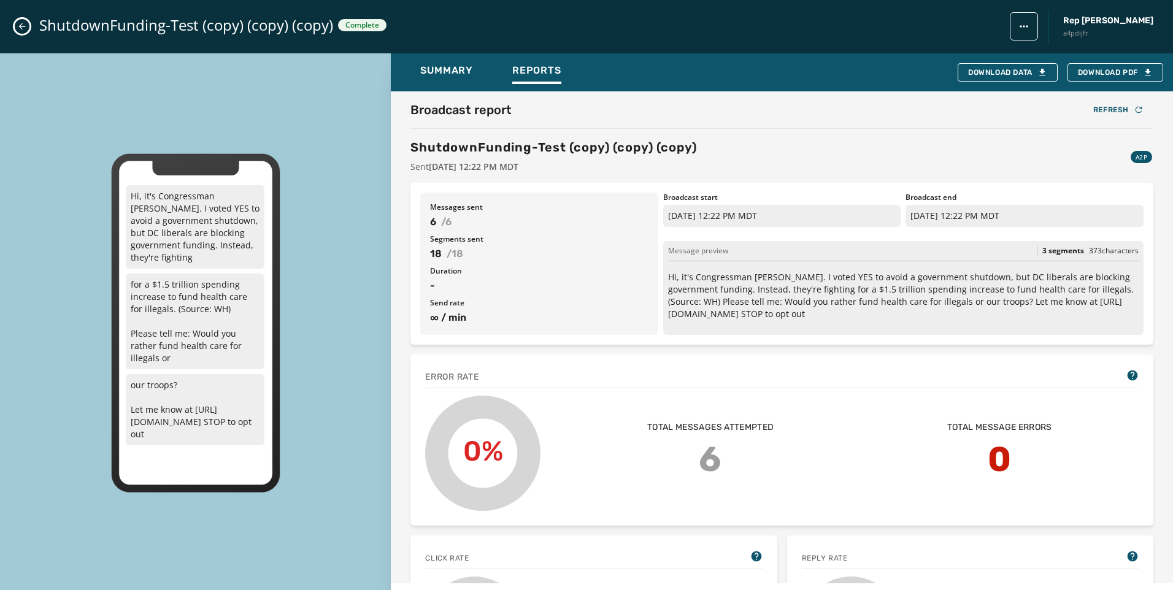
click at [21, 23] on icon "Close admin drawer" at bounding box center [22, 26] width 10 height 10
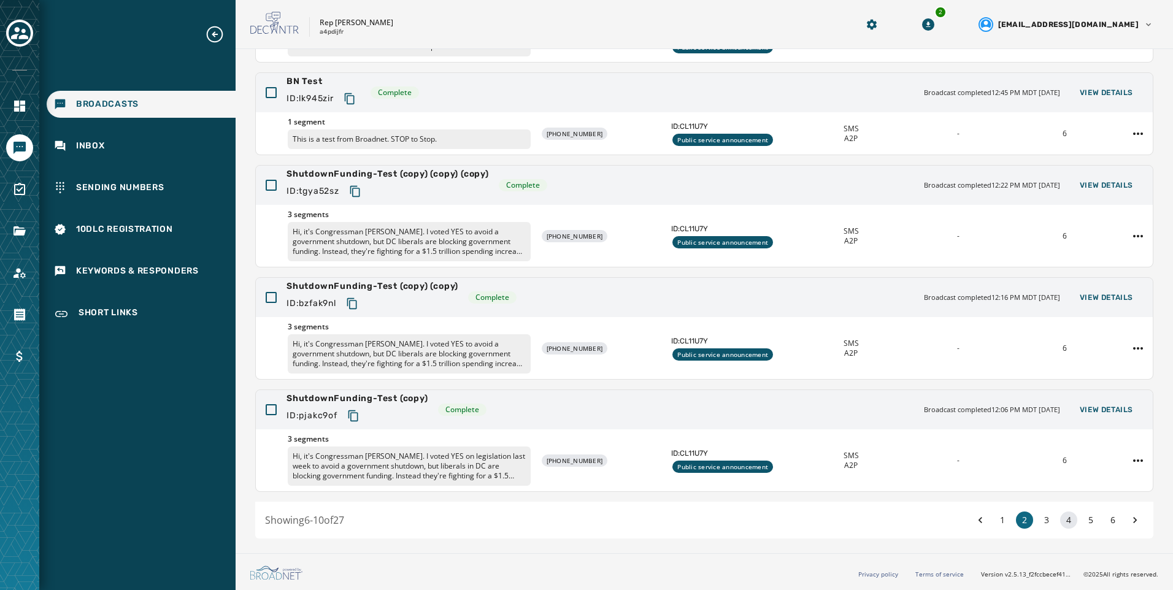
click at [1060, 513] on button "4" at bounding box center [1068, 520] width 17 height 17
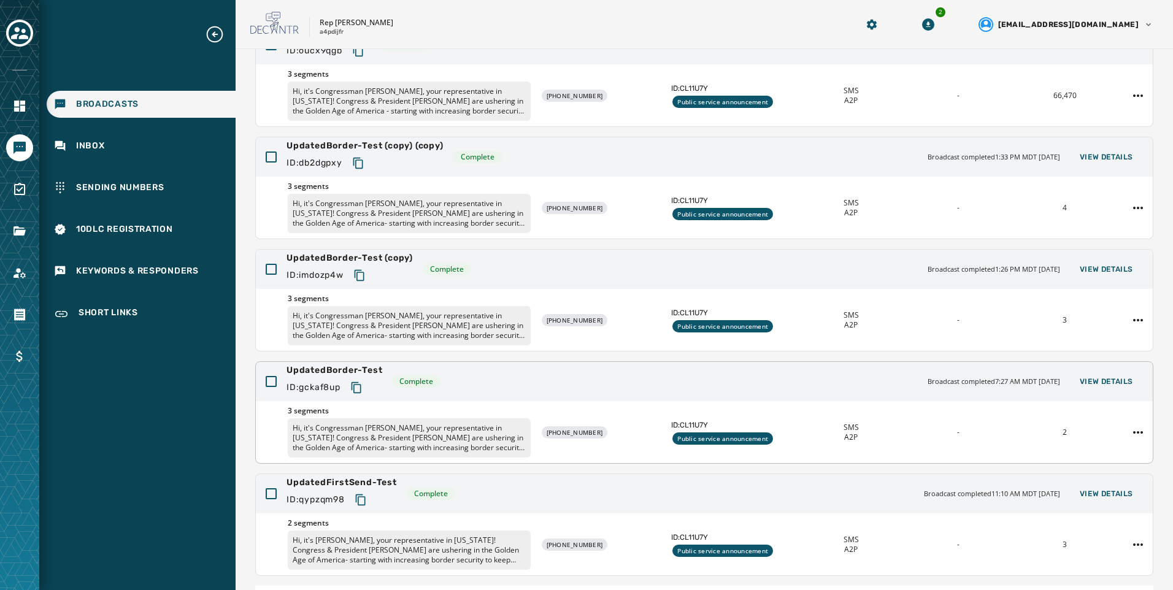
scroll to position [109, 0]
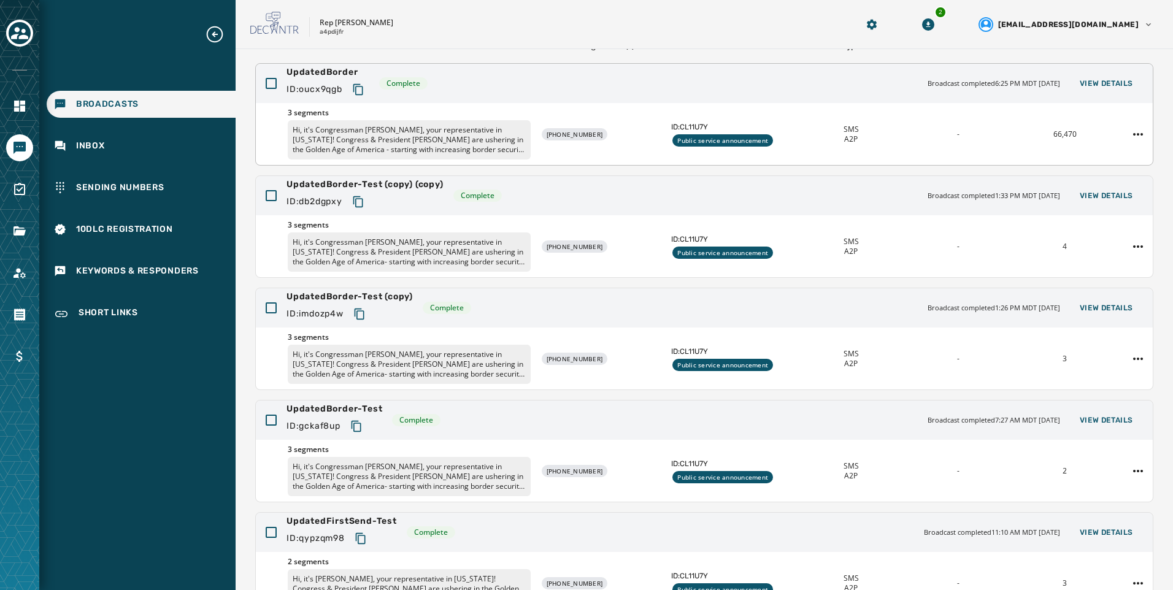
click at [469, 132] on p "Hi, it's Congressman [PERSON_NAME], your representative in [US_STATE]! Congress…" at bounding box center [409, 139] width 243 height 39
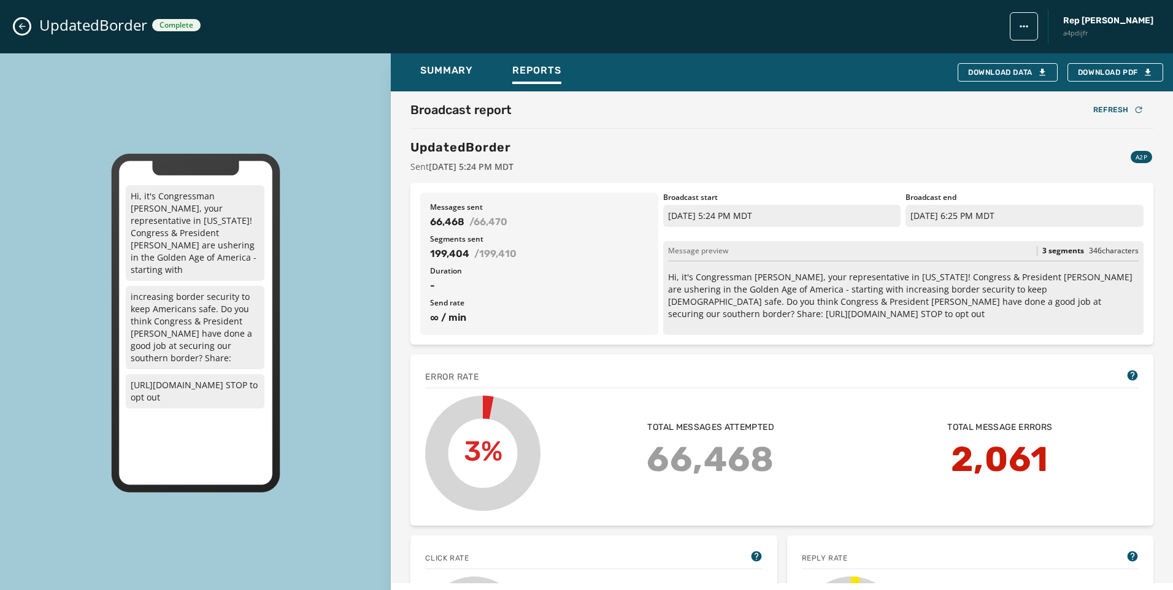
click at [19, 29] on icon "Close admin drawer" at bounding box center [22, 26] width 10 height 10
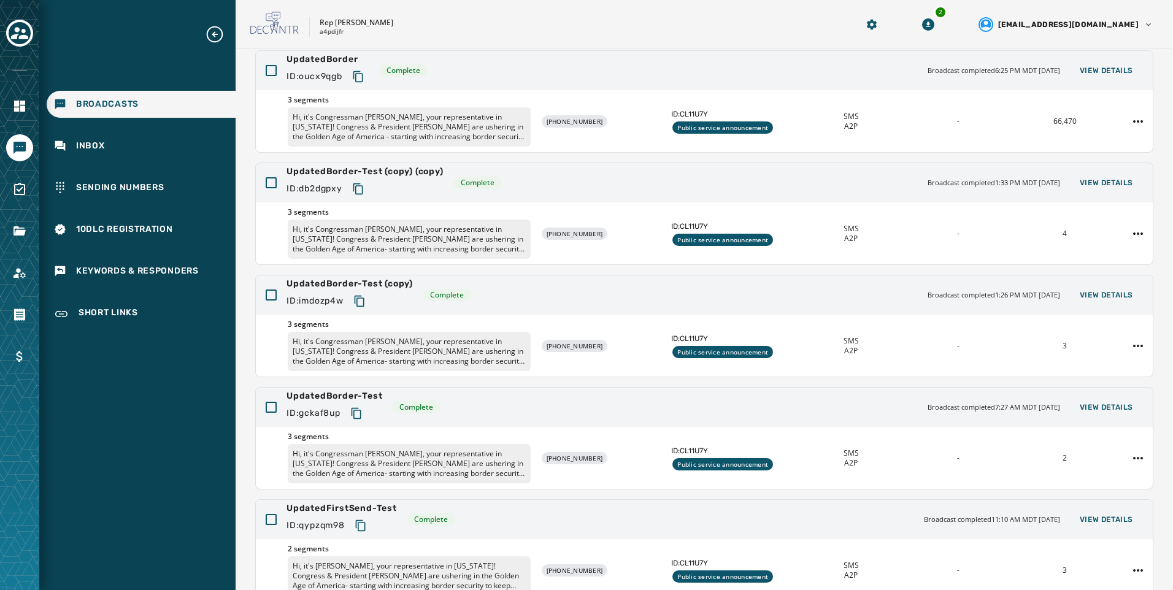
scroll to position [0, 0]
